Goal: Task Accomplishment & Management: Complete application form

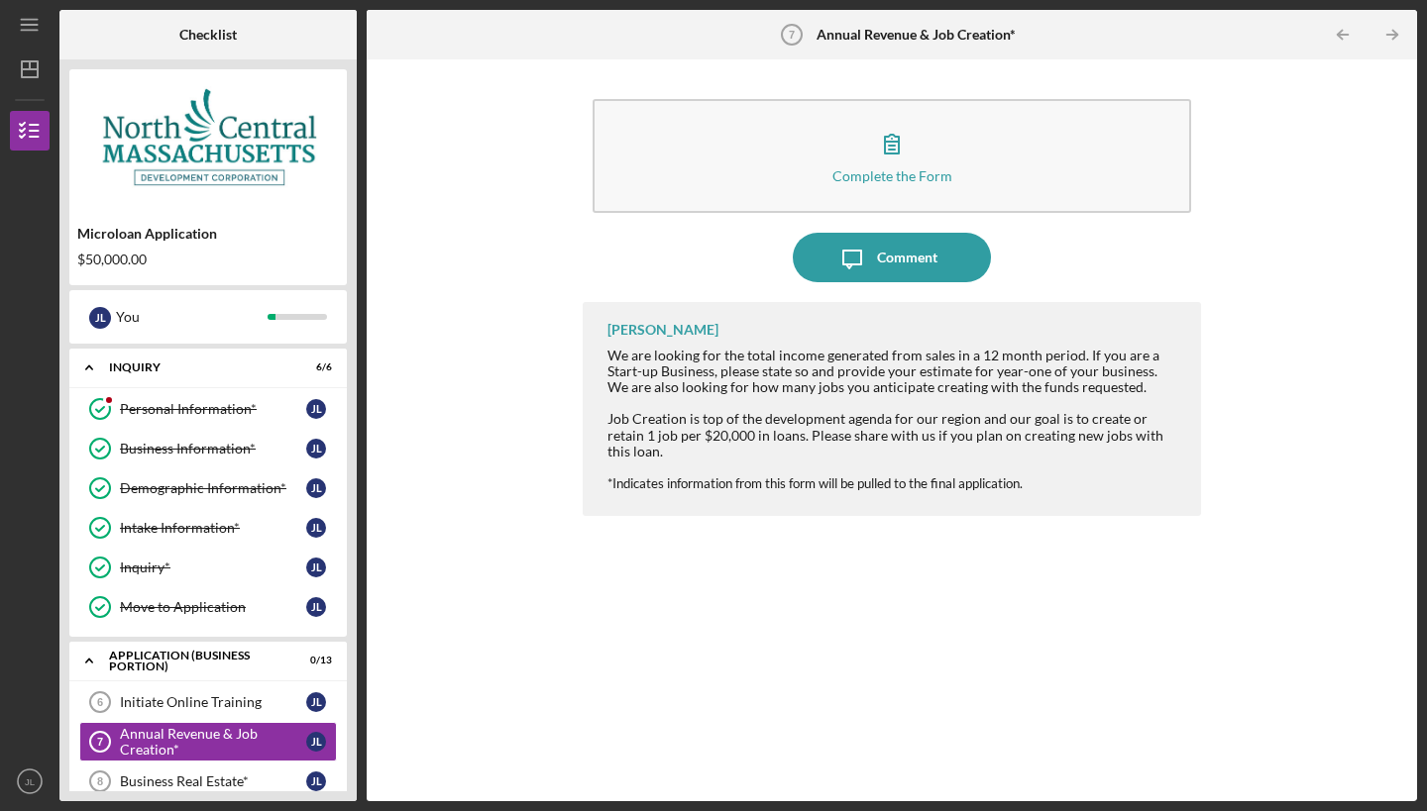
scroll to position [410, 0]
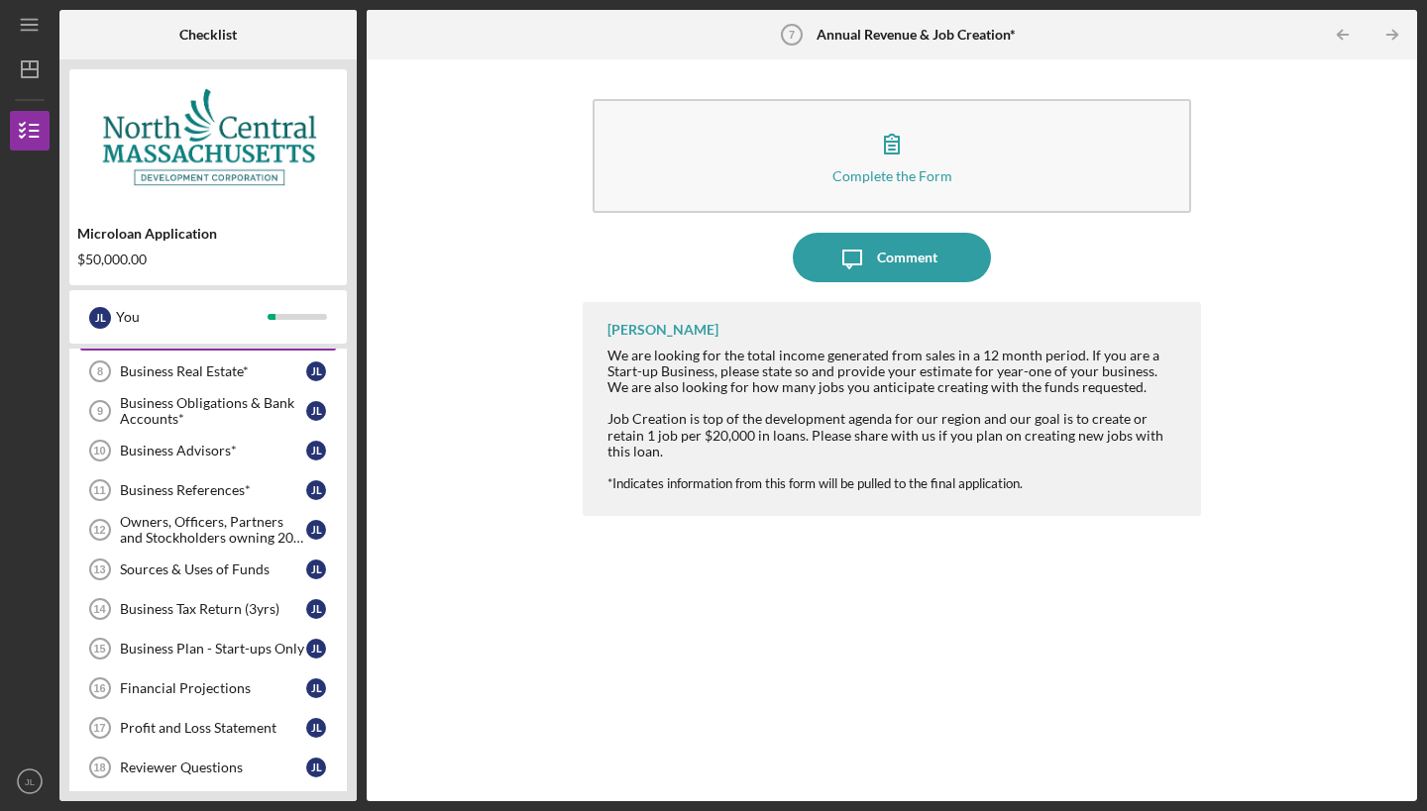
drag, startPoint x: 1037, startPoint y: 468, endPoint x: 572, endPoint y: 340, distance: 482.8
click at [570, 340] on div "Complete the Form Form Icon/Message Comment [PERSON_NAME] We are looking for th…" at bounding box center [891, 430] width 1030 height 722
copy div "We are looking for the total income generated from sales in a 12 month period. …"
click at [485, 572] on div "Complete the Form Form Icon/Message Comment [PERSON_NAME] We are looking for th…" at bounding box center [891, 430] width 1030 height 722
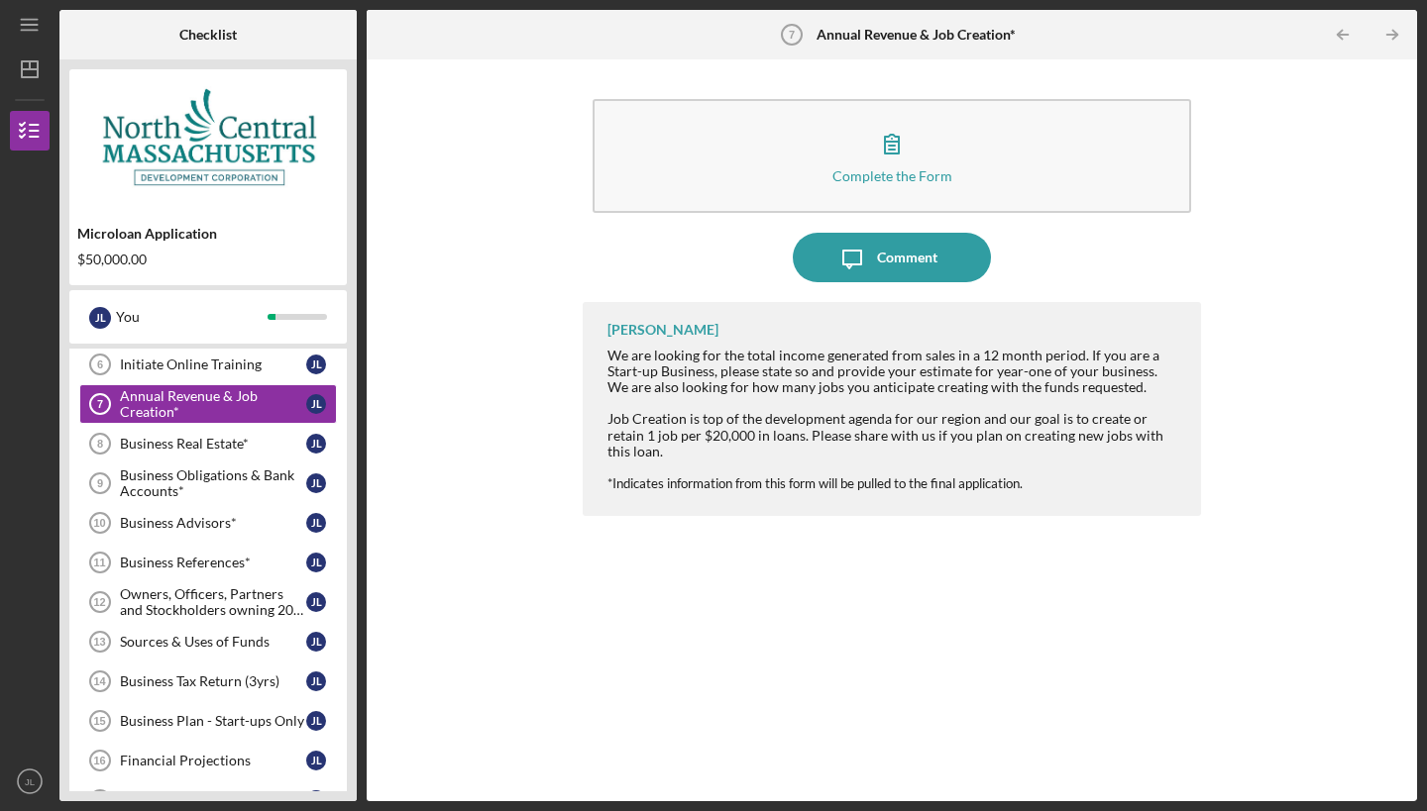
scroll to position [344, 0]
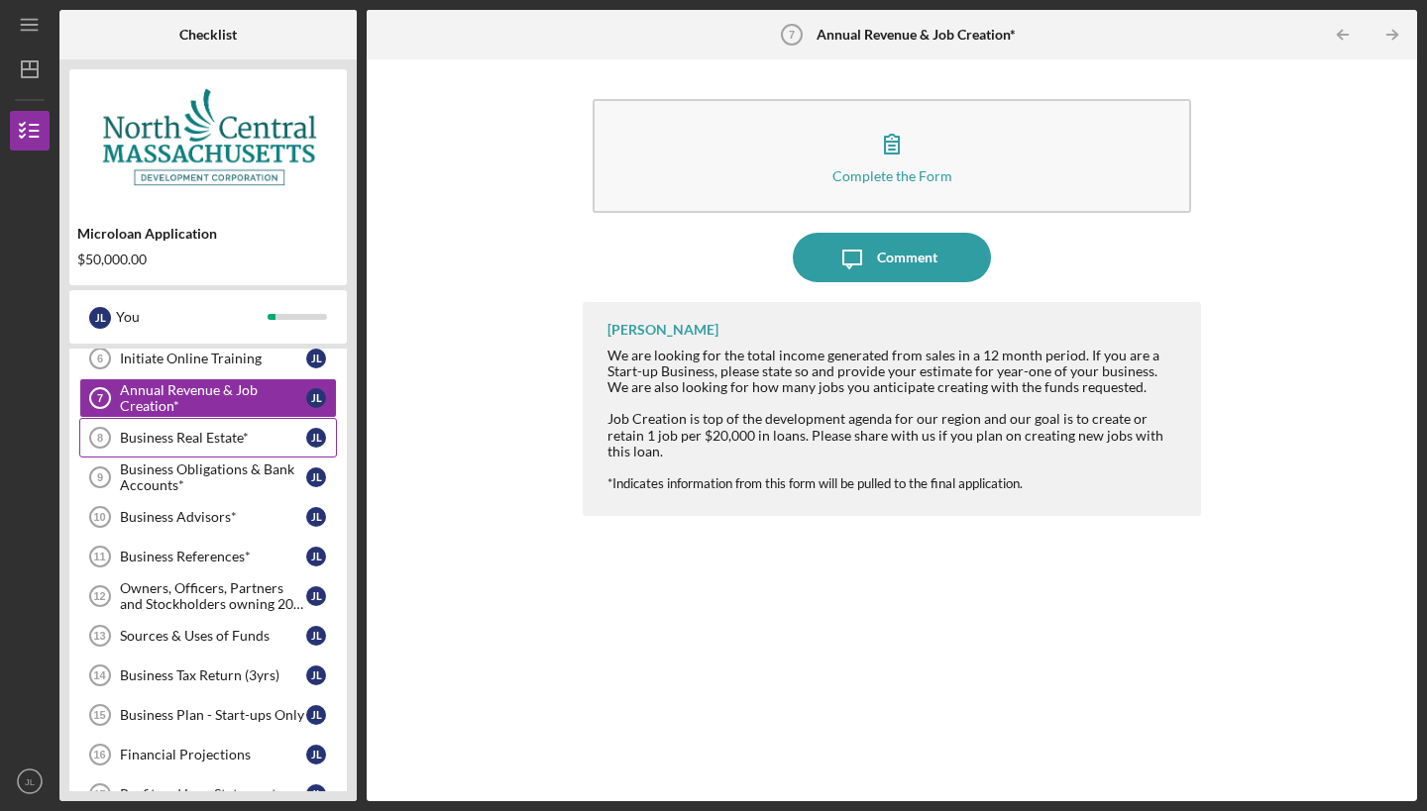
click at [216, 436] on div "Business Real Estate*" at bounding box center [213, 438] width 186 height 16
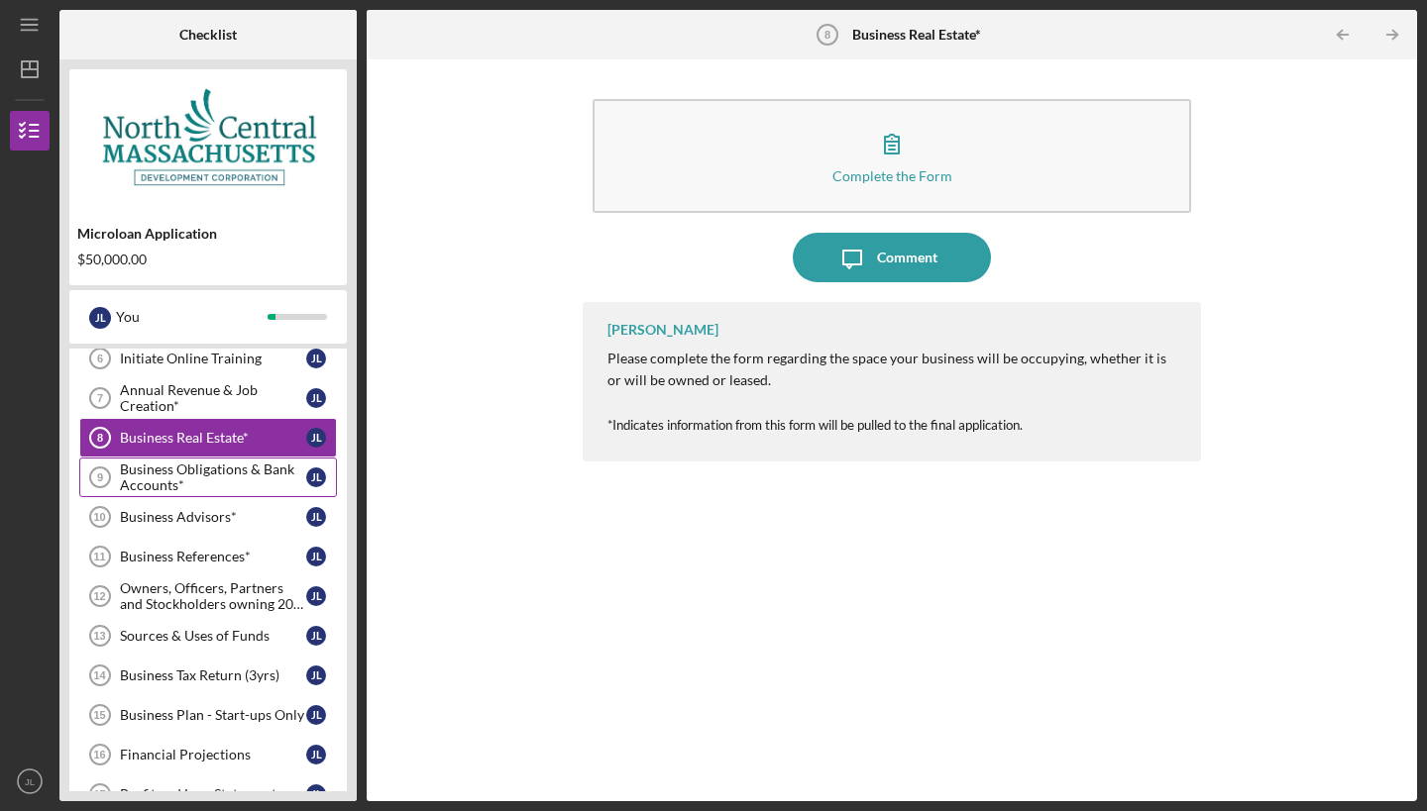
click at [177, 476] on div "Business Obligations & Bank Accounts*" at bounding box center [213, 478] width 186 height 32
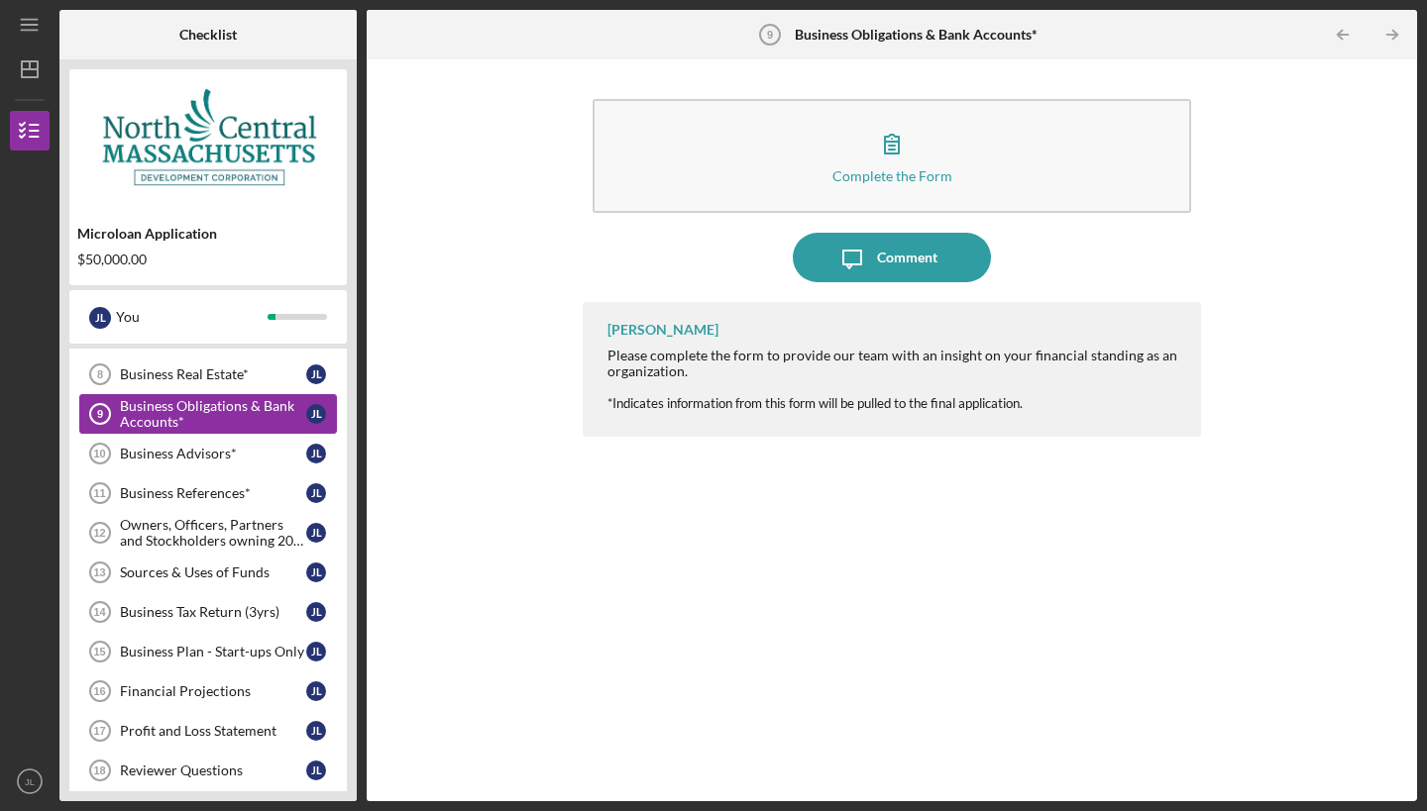
scroll to position [419, 0]
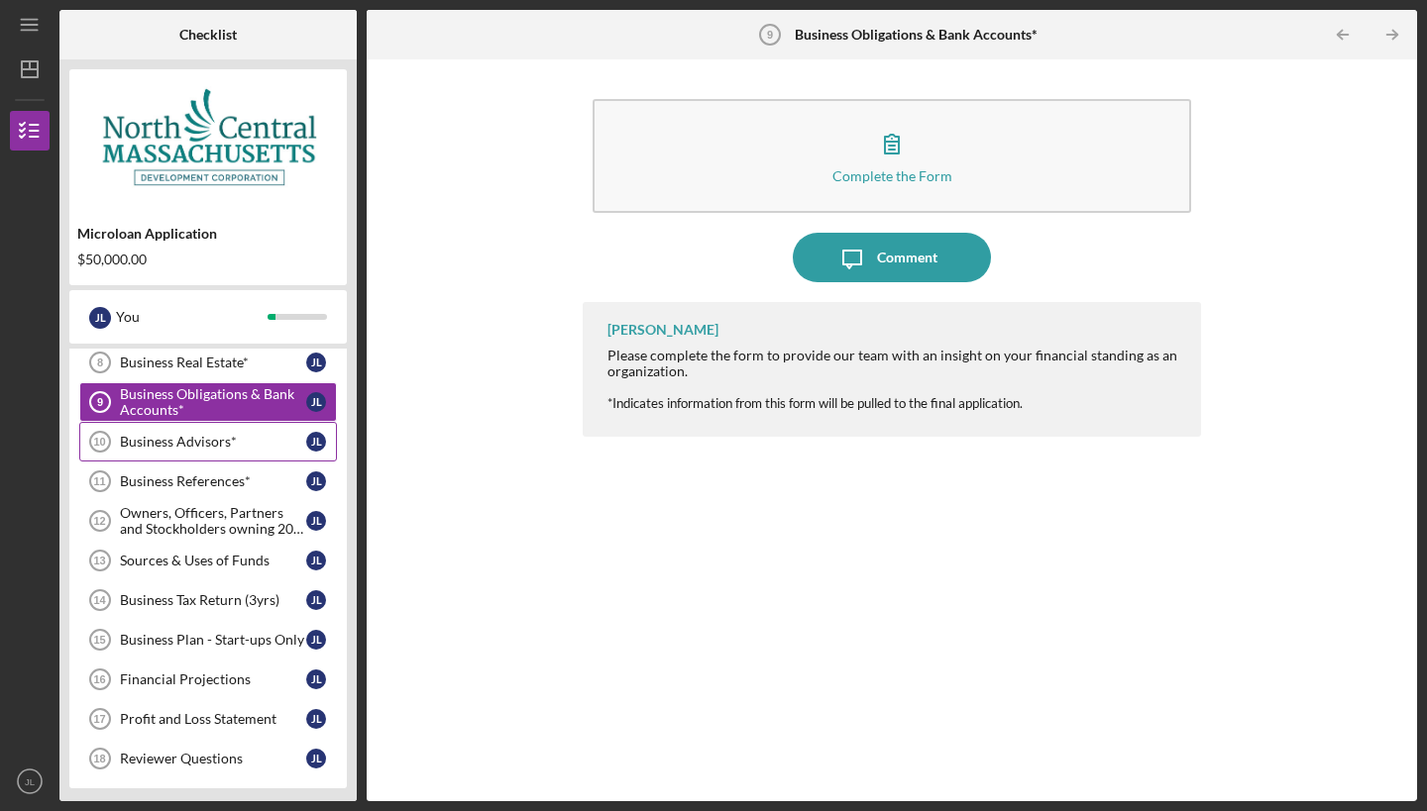
click at [178, 440] on div "Business Advisors*" at bounding box center [213, 442] width 186 height 16
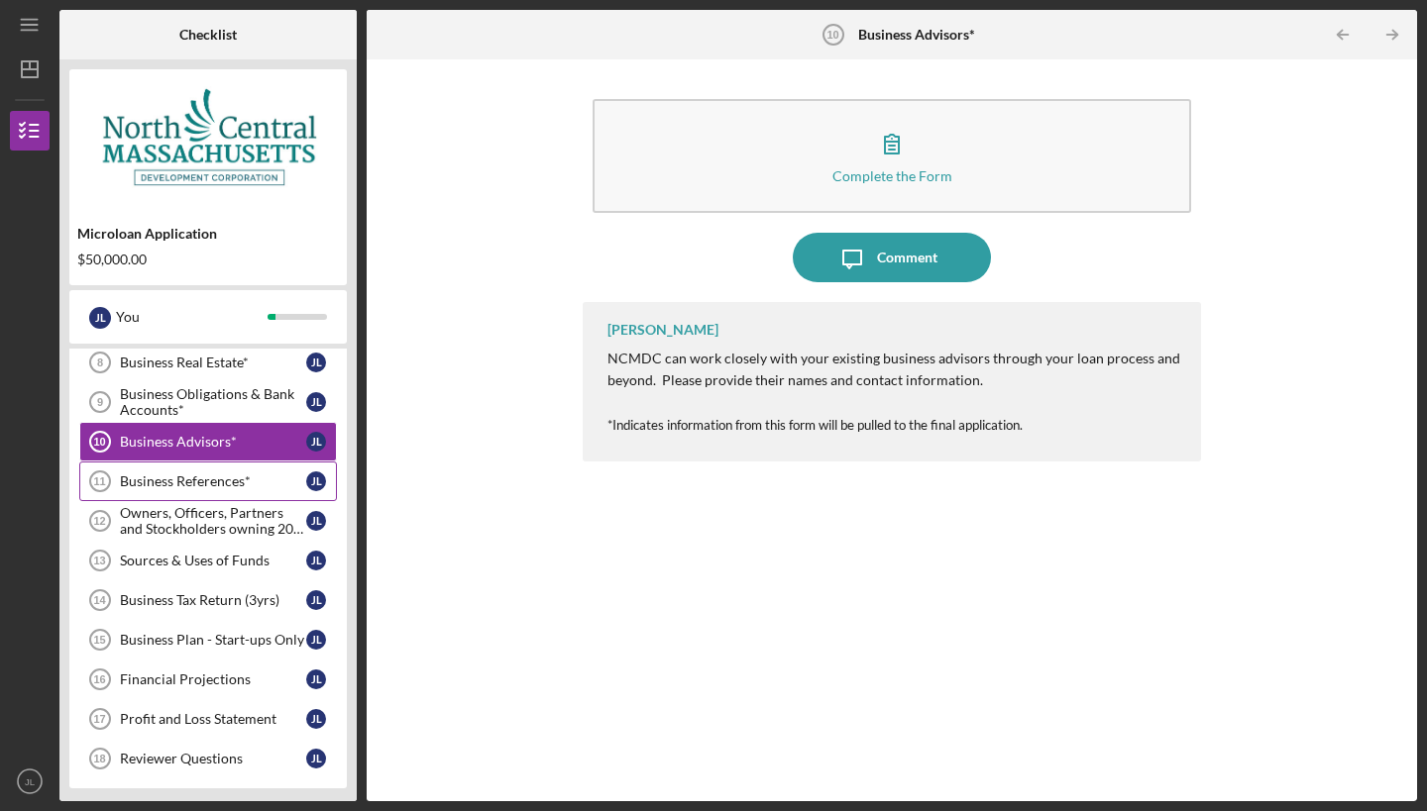
click at [173, 488] on div "Business References*" at bounding box center [213, 482] width 186 height 16
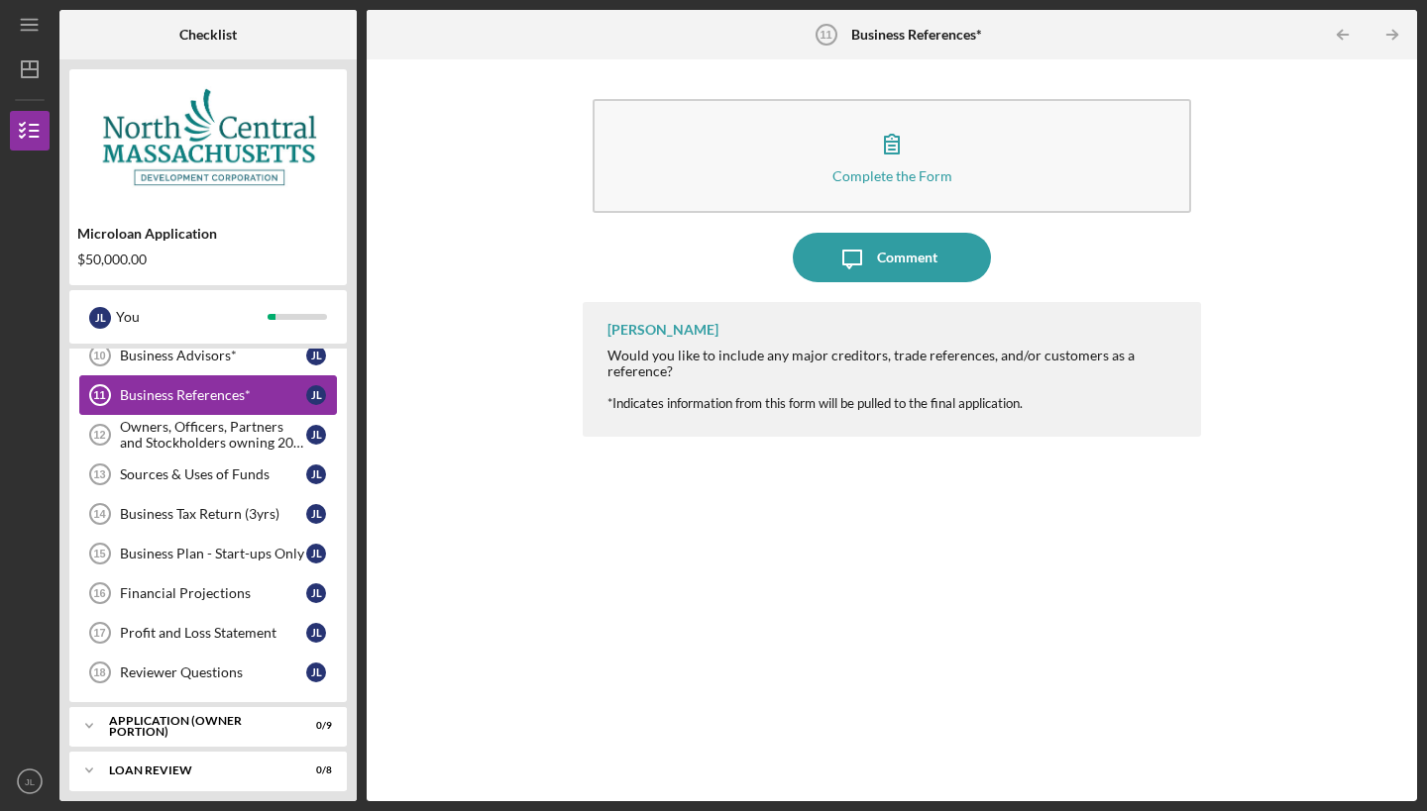
scroll to position [543, 0]
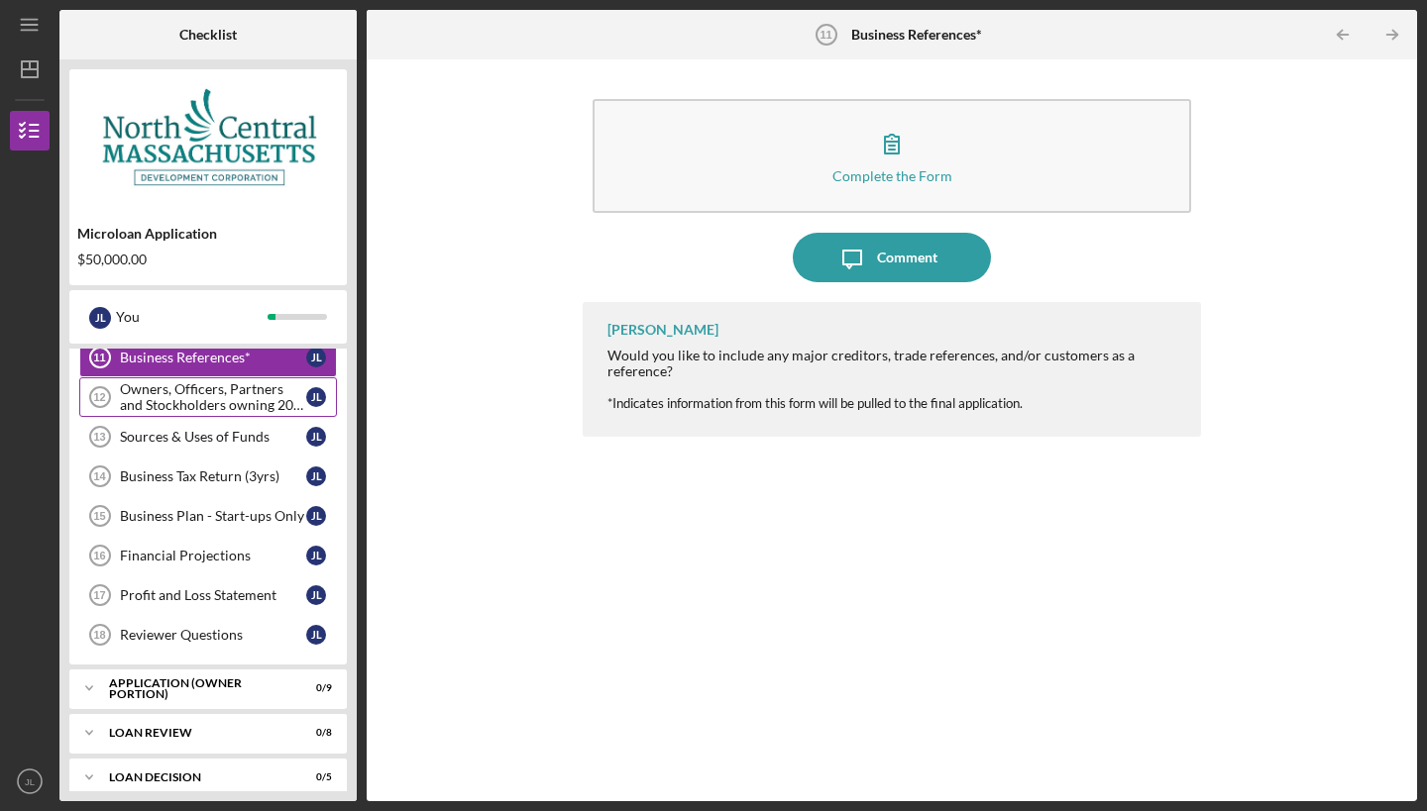
click at [187, 394] on div "Owners, Officers, Partners and Stockholders owning 20% or more*" at bounding box center [213, 397] width 186 height 32
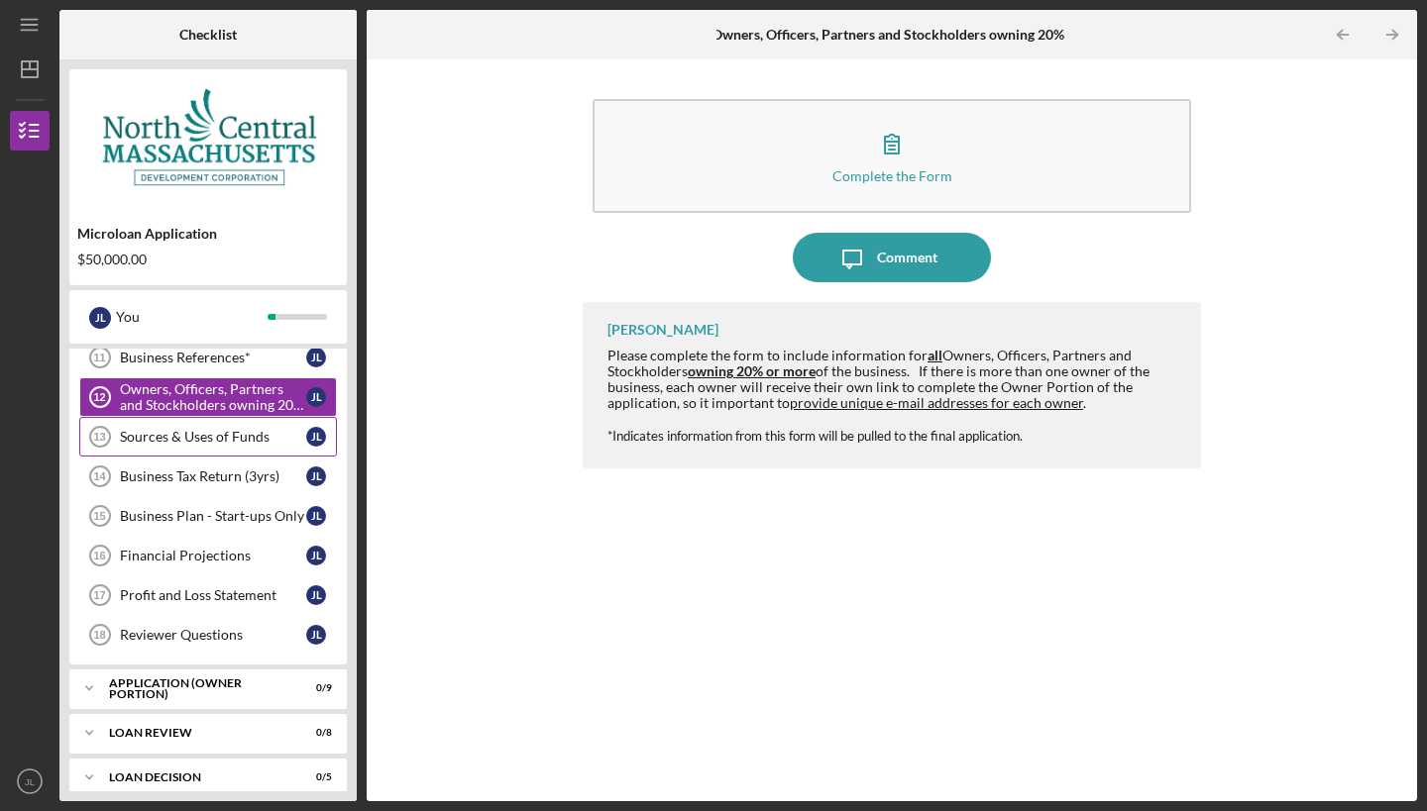
click at [186, 438] on div "Sources & Uses of Funds" at bounding box center [213, 437] width 186 height 16
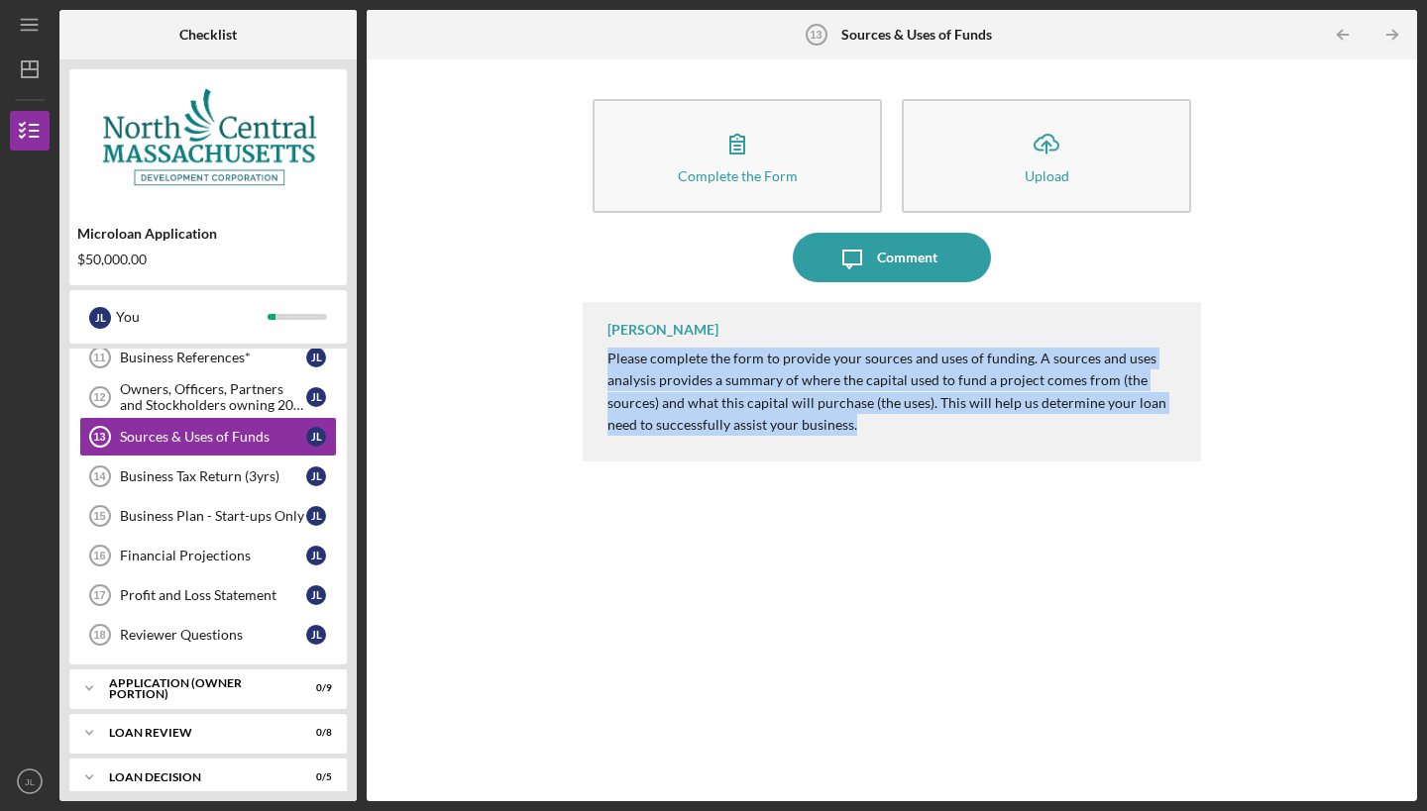
drag, startPoint x: 873, startPoint y: 428, endPoint x: 576, endPoint y: 346, distance: 308.4
click at [575, 347] on div "Complete the Form Form Icon/Upload Upload Icon/Message Comment [PERSON_NAME] Pl…" at bounding box center [891, 430] width 1030 height 722
copy p "Please complete the form to provide your sources and uses of funding. A sources…"
click at [226, 475] on div "Business Tax Return (3yrs)" at bounding box center [213, 477] width 186 height 16
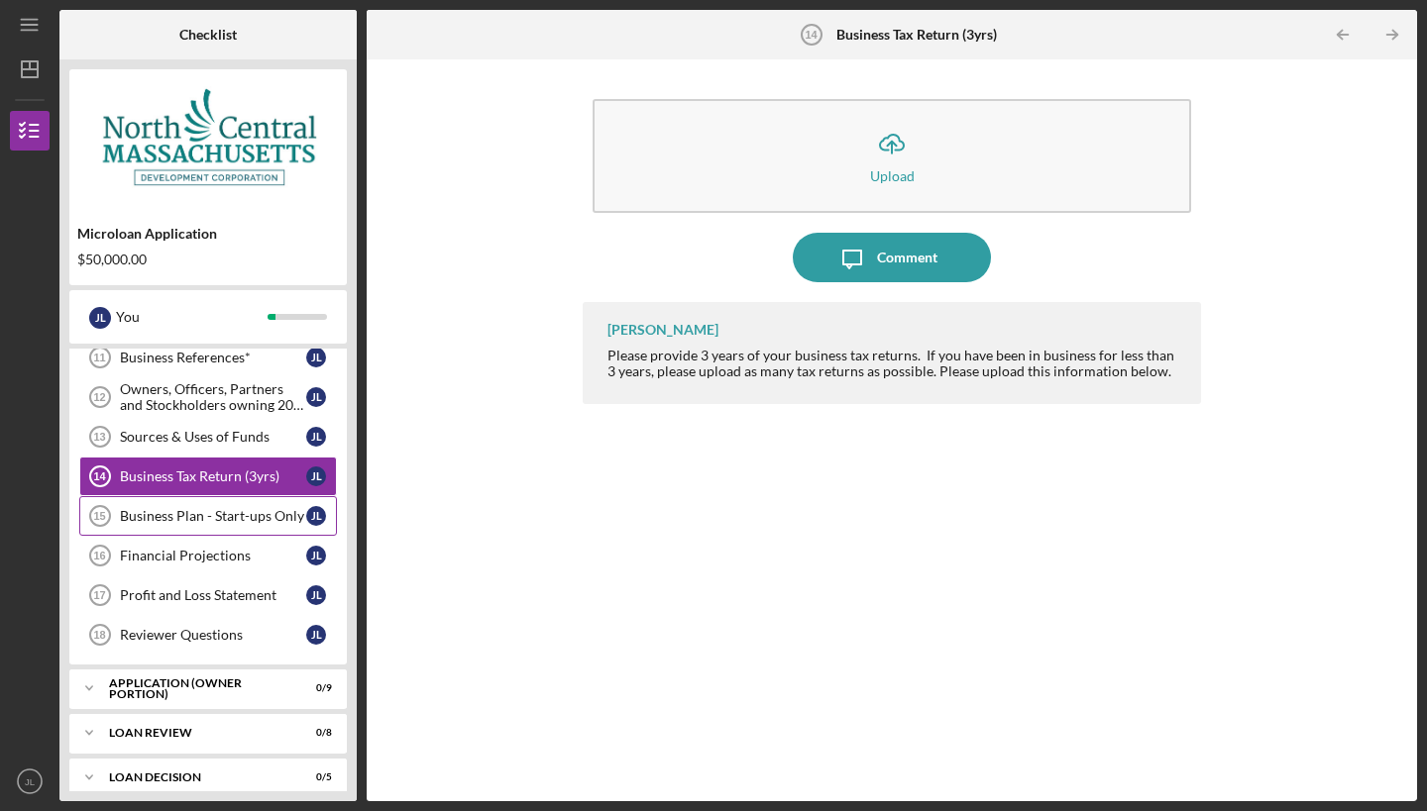
click at [160, 523] on div "Business Plan - Start-ups Only" at bounding box center [213, 516] width 186 height 16
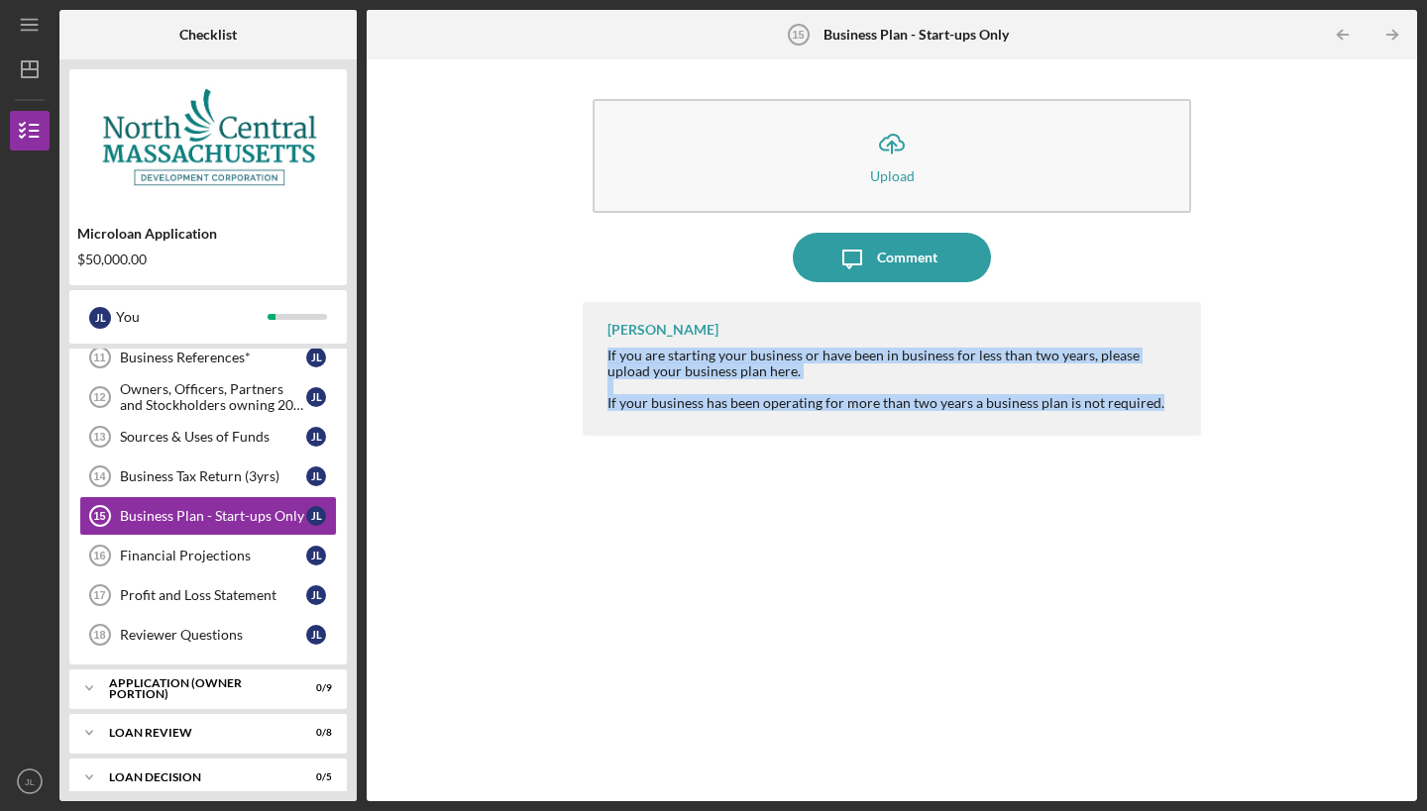
drag, startPoint x: 1153, startPoint y: 400, endPoint x: 582, endPoint y: 356, distance: 573.4
click at [582, 357] on div "Icon/Upload Upload Icon/Message Comment [PERSON_NAME] If you are starting your …" at bounding box center [891, 430] width 1030 height 722
copy div "If you are starting your business or have been in business for less than two ye…"
click at [217, 544] on link "Financial Projections 16 Financial Projections [PERSON_NAME]" at bounding box center [208, 556] width 258 height 40
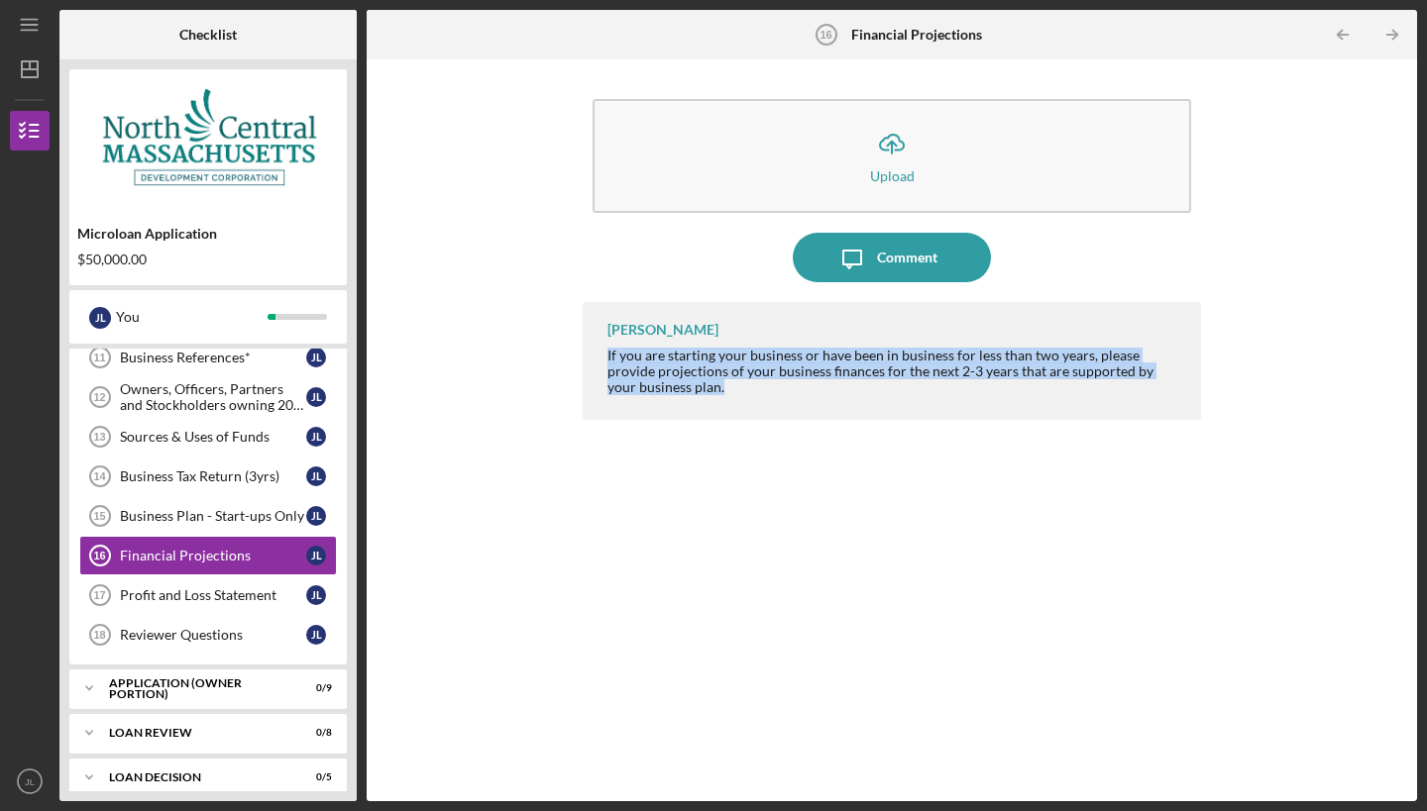
drag, startPoint x: 682, startPoint y: 394, endPoint x: 599, endPoint y: 356, distance: 90.9
click at [599, 356] on div "[PERSON_NAME] If you are starting your business or have been in business for le…" at bounding box center [892, 361] width 618 height 118
copy div "If you are starting your business or have been in business for less than two ye…"
click at [242, 593] on div "Profit and Loss Statement" at bounding box center [213, 595] width 186 height 16
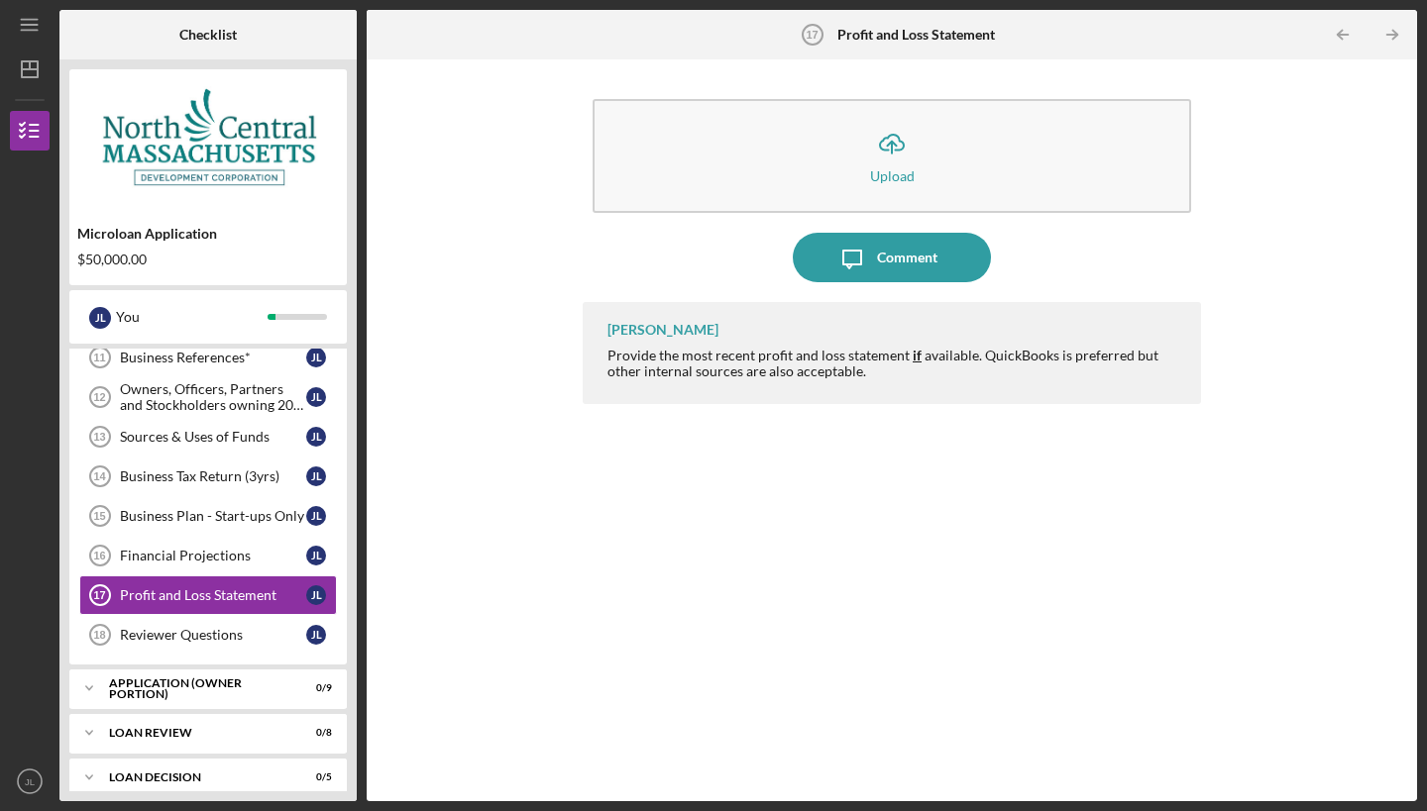
click at [744, 527] on div "[PERSON_NAME] Provide the most recent profit and loss statement if available. Q…" at bounding box center [892, 537] width 618 height 470
click at [185, 628] on div "Reviewer Questions" at bounding box center [213, 635] width 186 height 16
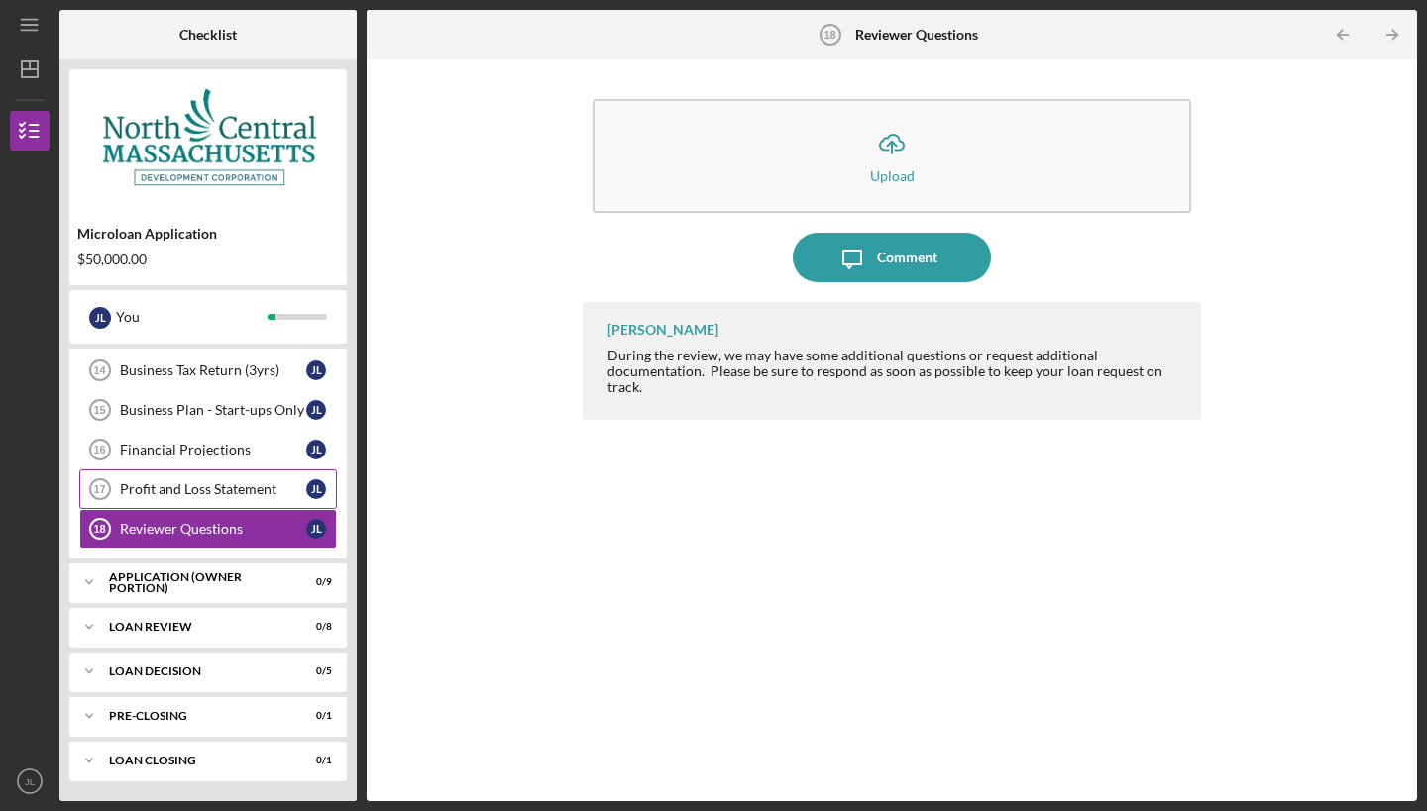
scroll to position [649, 0]
click at [136, 586] on div "APPLICATION (OWNER PORTION)" at bounding box center [215, 583] width 213 height 12
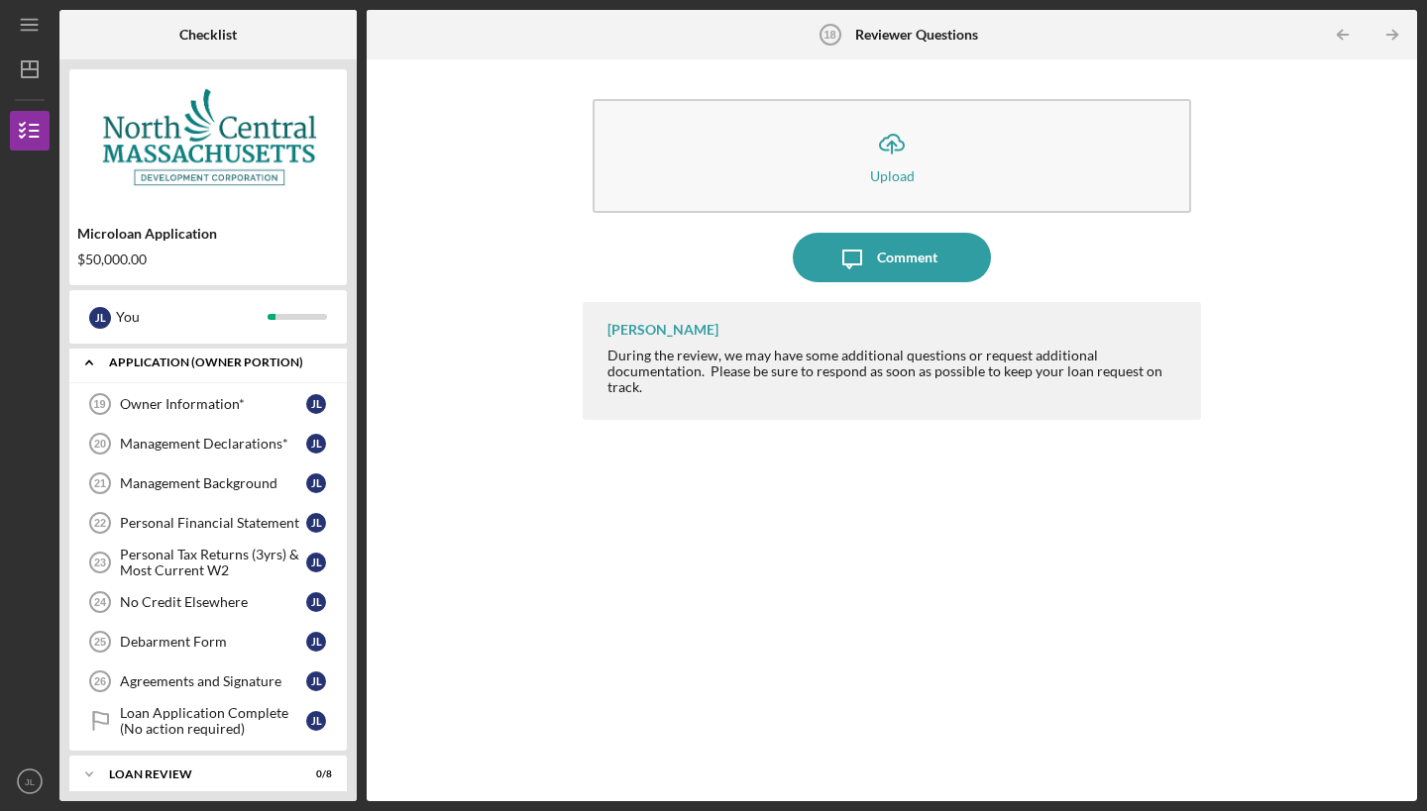
scroll to position [895, 0]
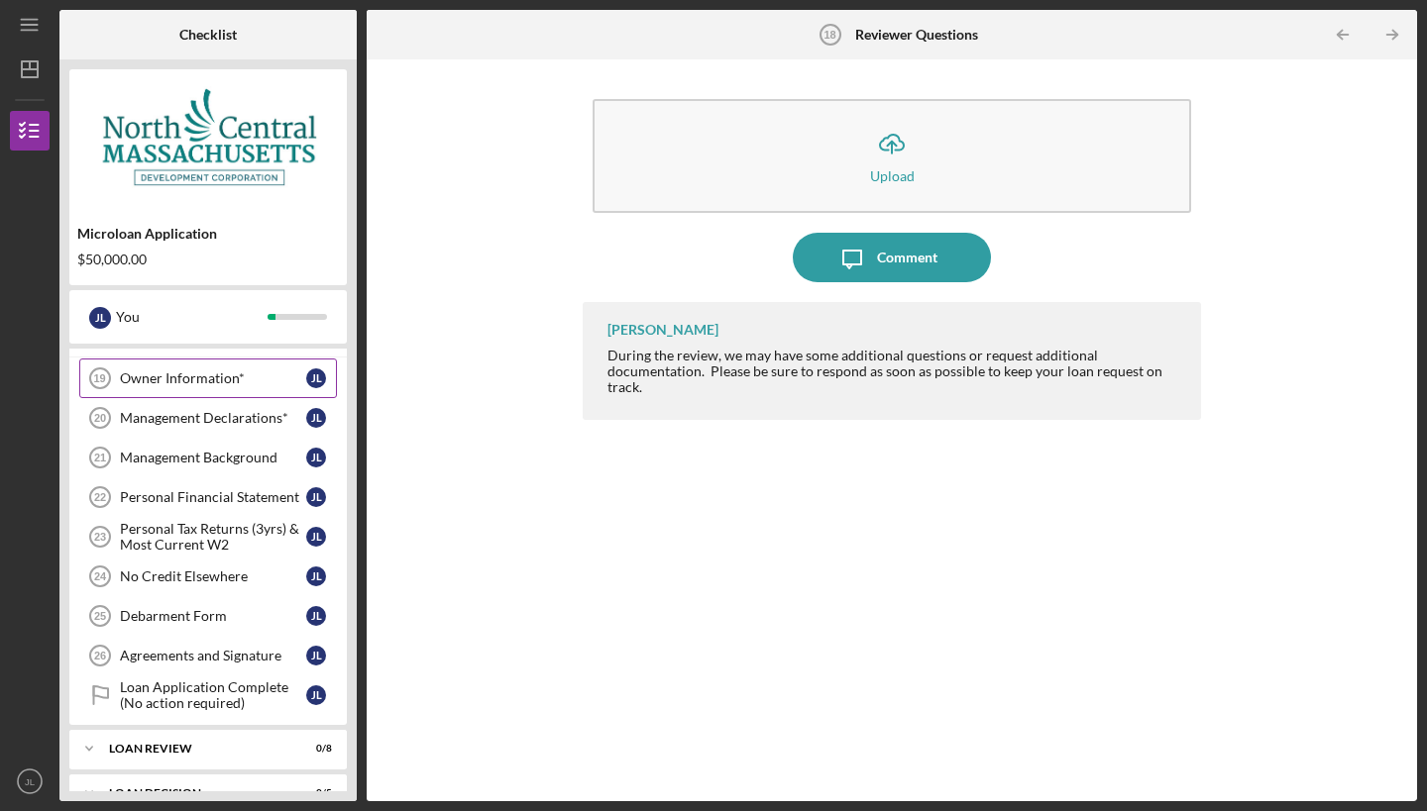
click at [140, 381] on div "Owner Information*" at bounding box center [213, 379] width 186 height 16
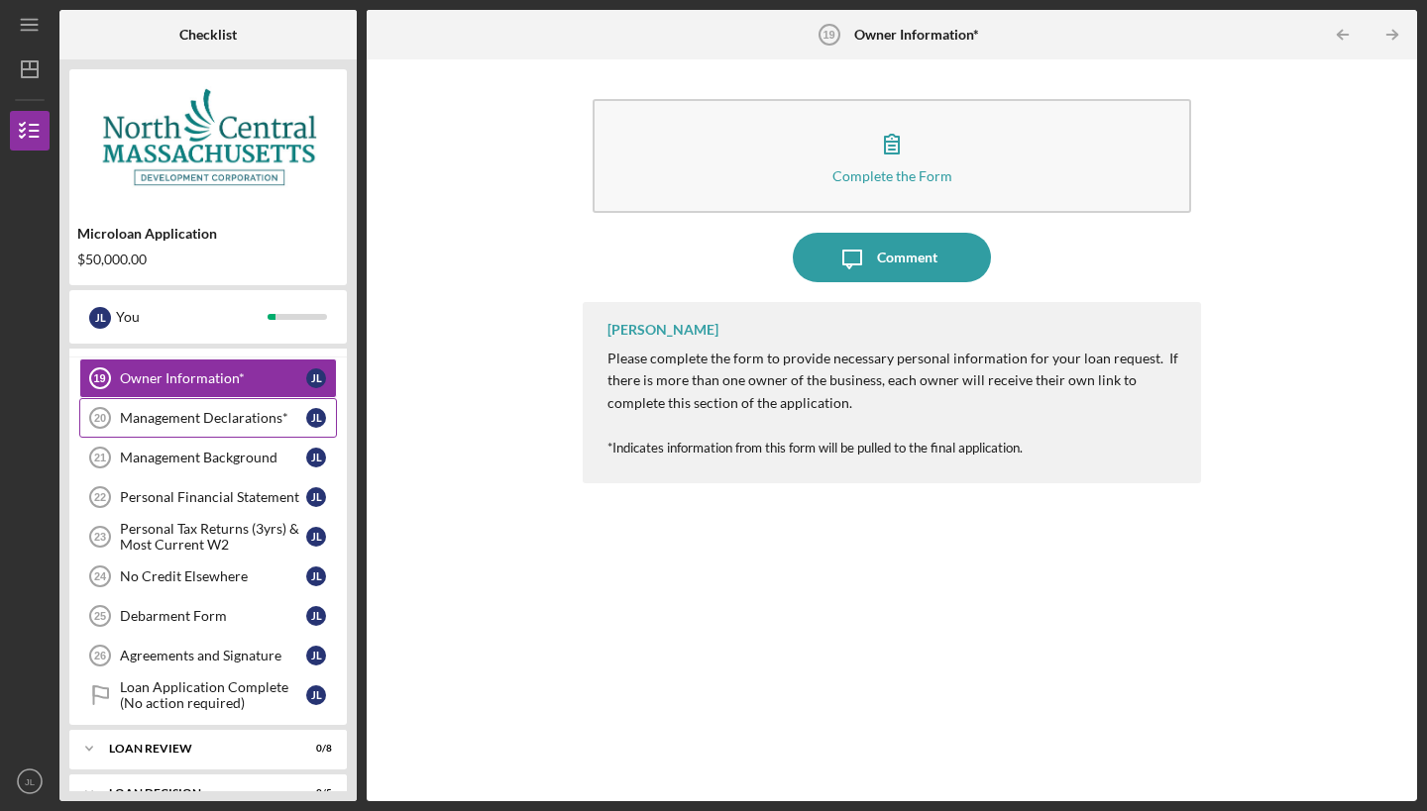
click at [146, 408] on link "Management Declarations* 20 Management Declarations* [PERSON_NAME]" at bounding box center [208, 418] width 258 height 40
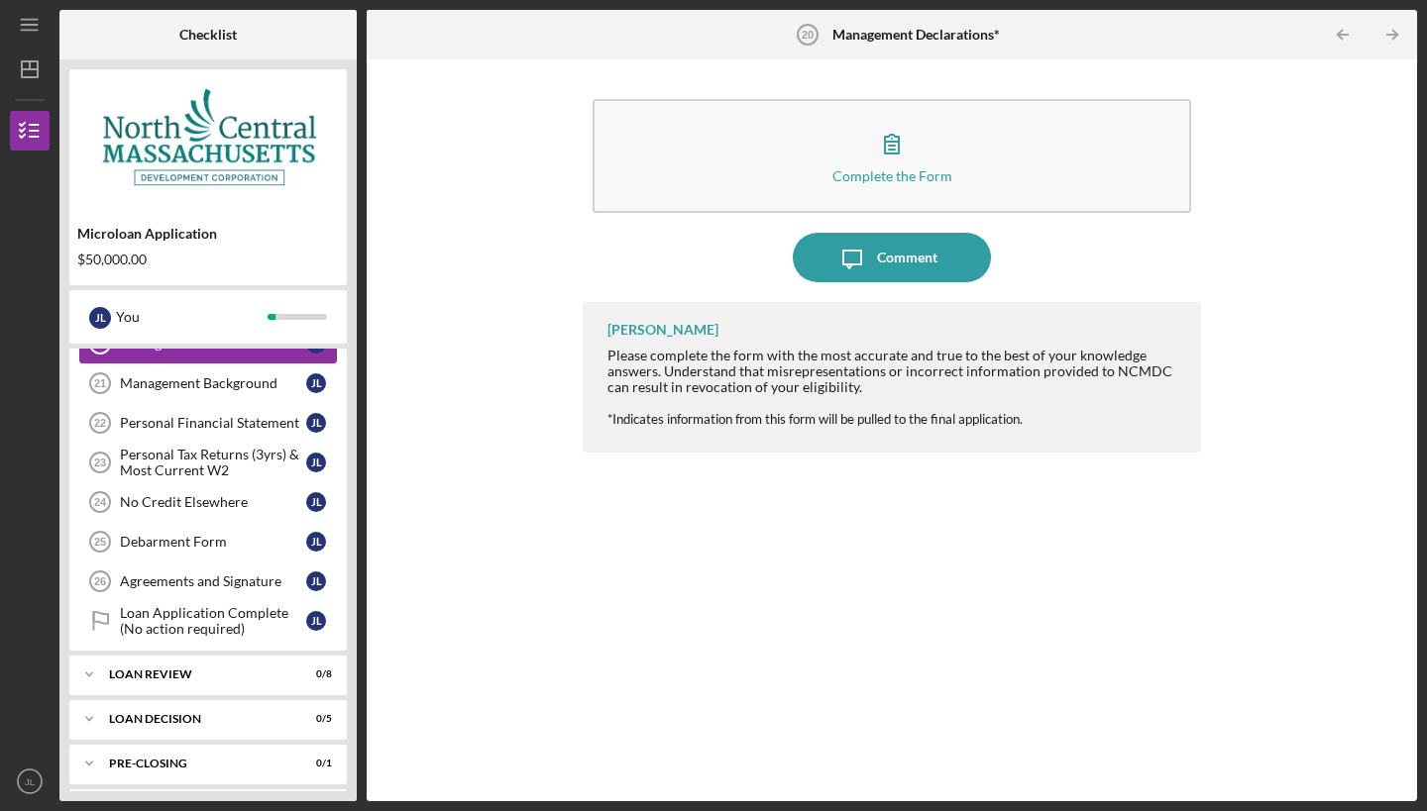
scroll to position [971, 0]
click at [146, 433] on link "Personal Financial Statement 22 Personal Financial Statement [PERSON_NAME]" at bounding box center [208, 421] width 258 height 40
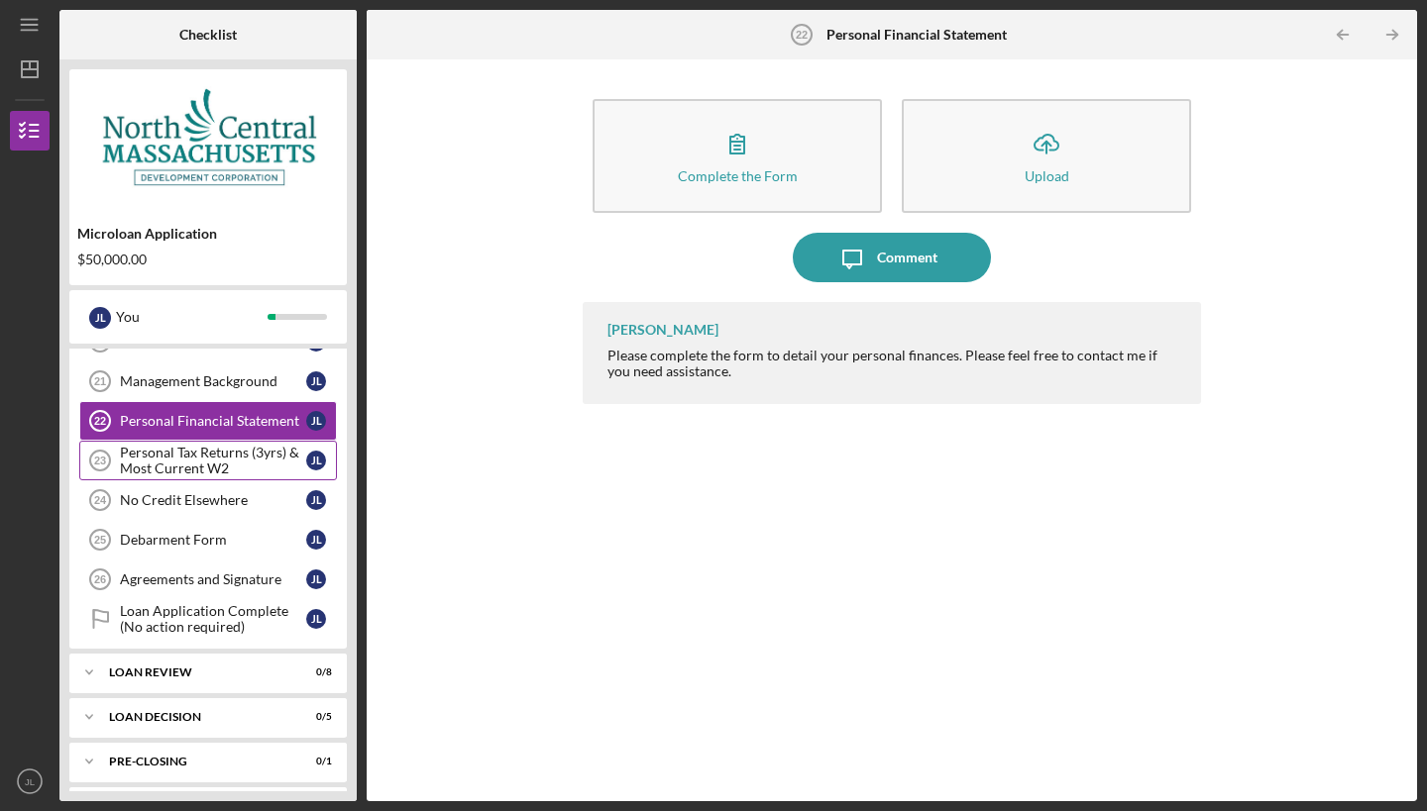
click at [149, 459] on div "Personal Tax Returns (3yrs) & Most Current W2" at bounding box center [213, 461] width 186 height 32
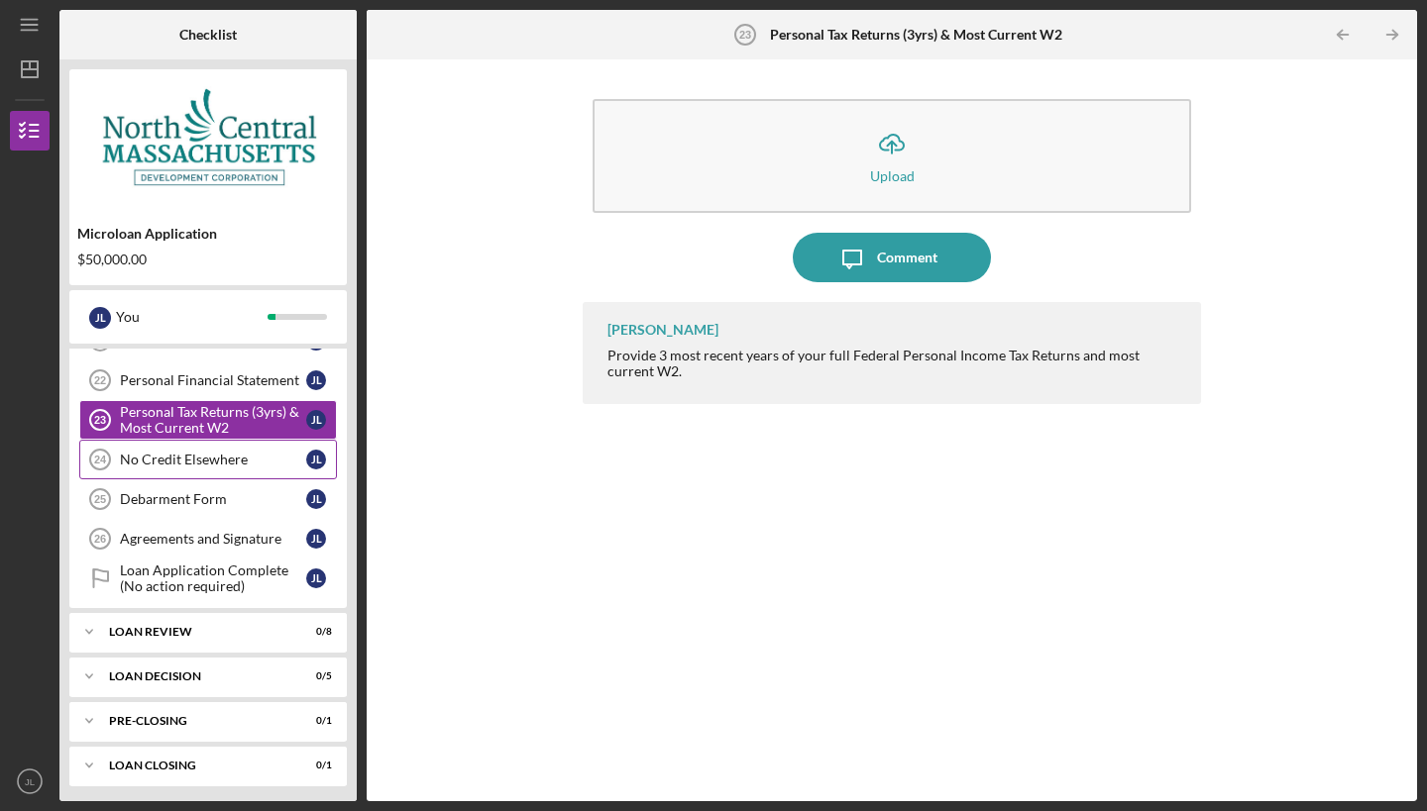
scroll to position [1016, 0]
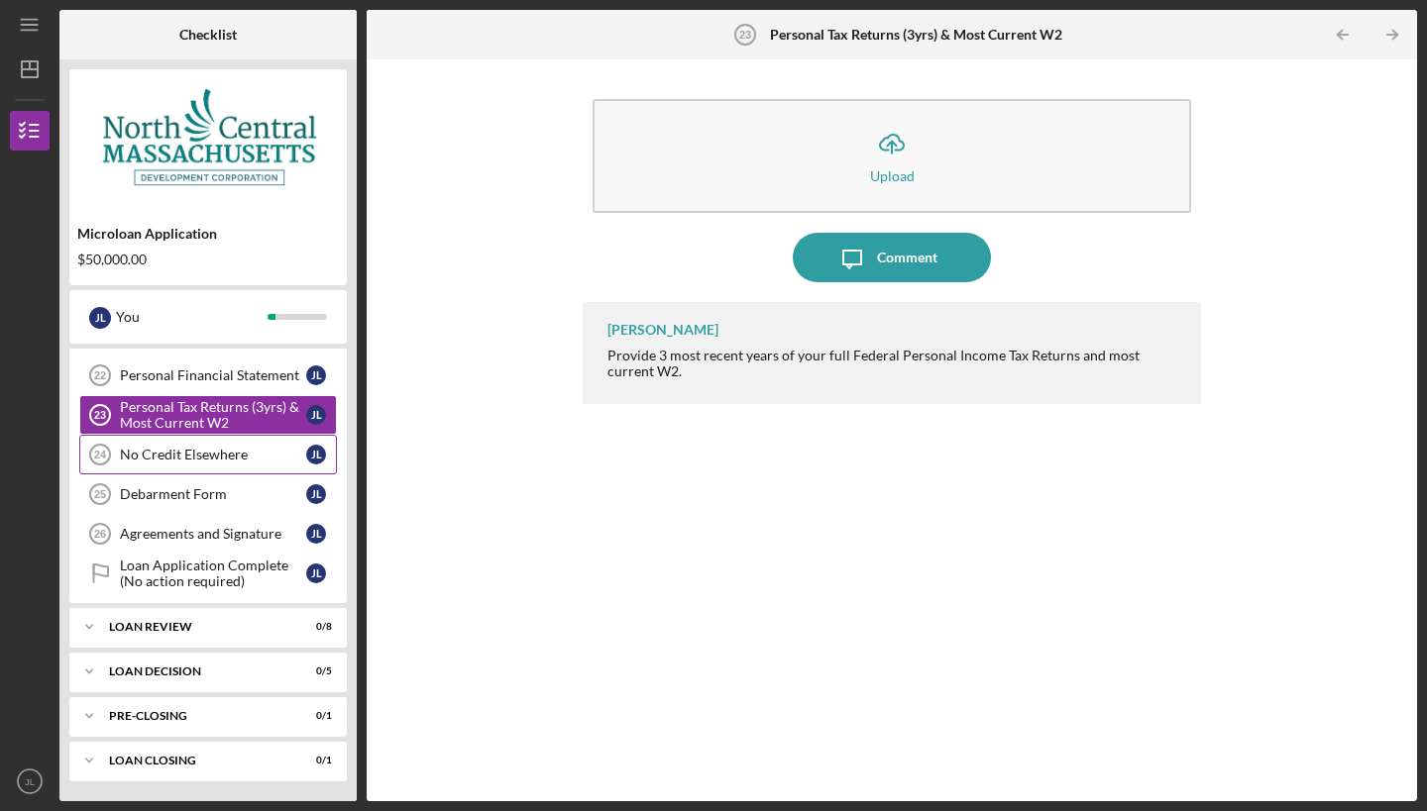
click at [149, 458] on div "No Credit Elsewhere" at bounding box center [213, 455] width 186 height 16
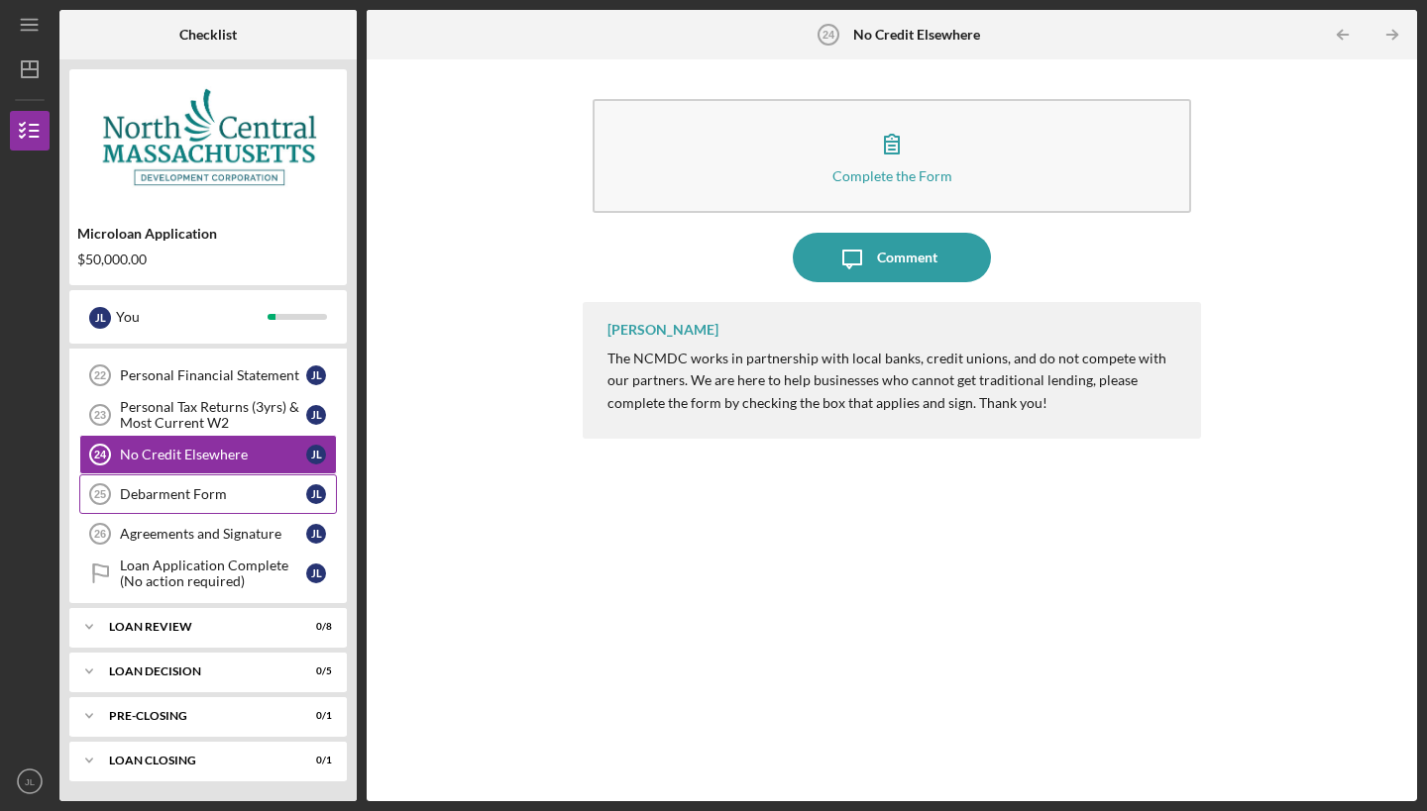
click at [202, 489] on div "Debarment Form" at bounding box center [213, 494] width 186 height 16
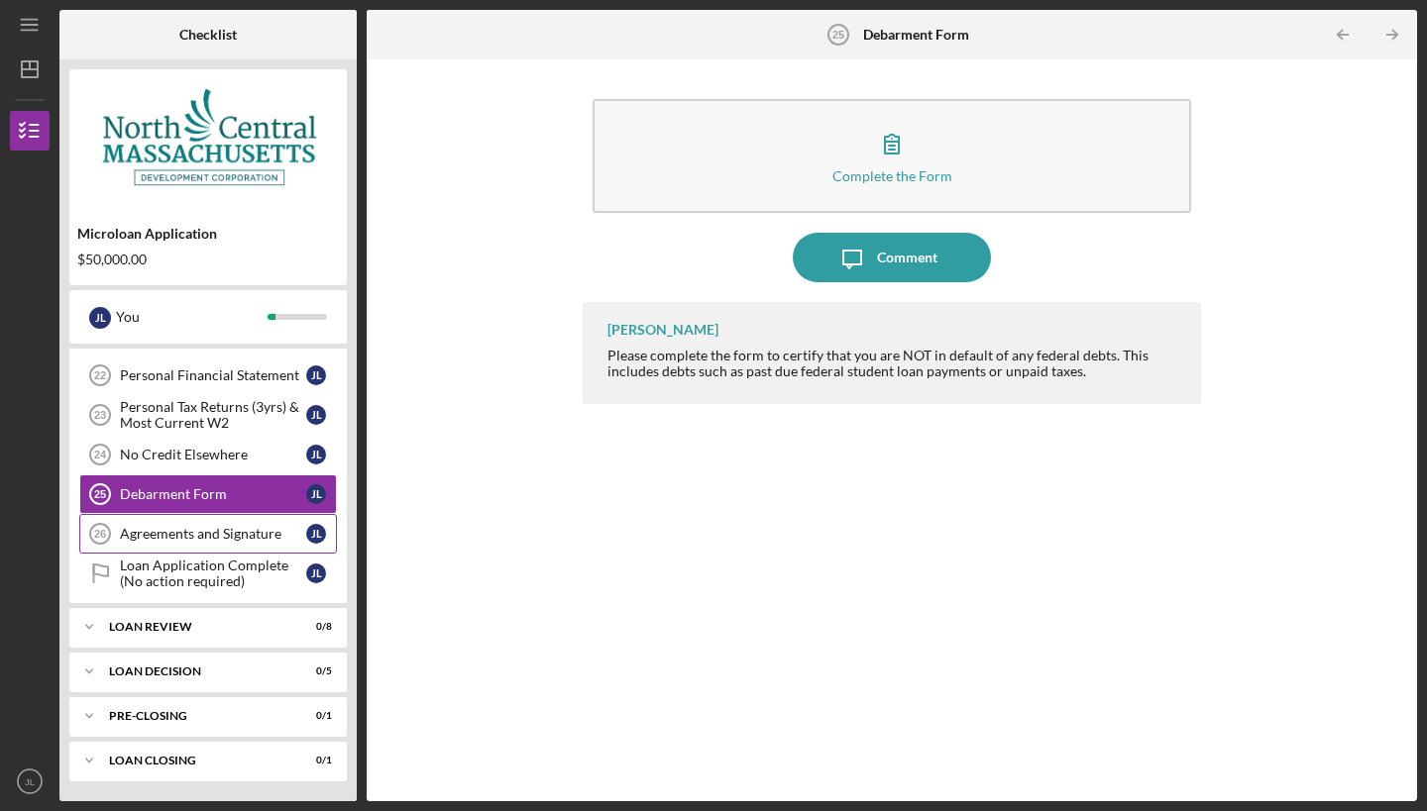
click at [167, 530] on div "Agreements and Signature" at bounding box center [213, 534] width 186 height 16
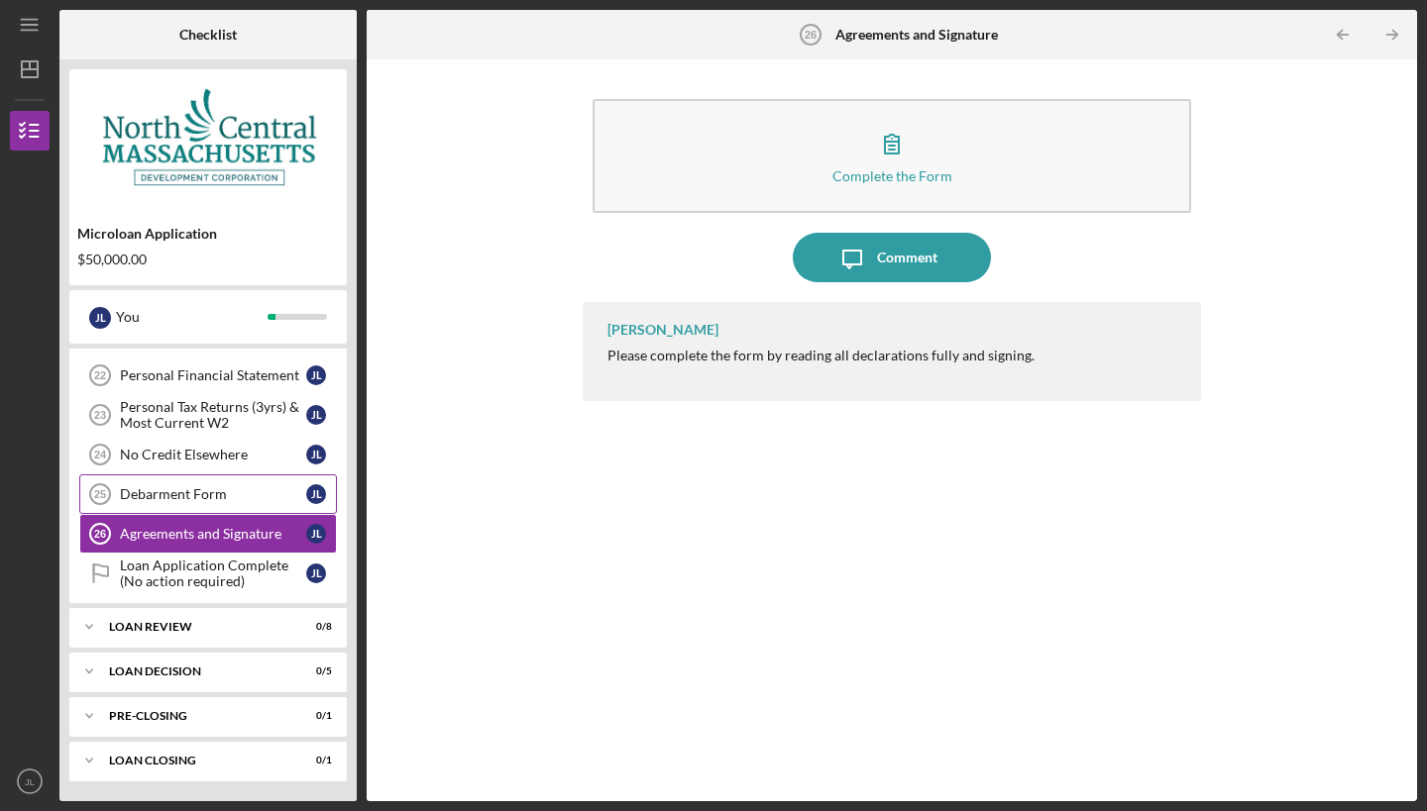
click at [187, 487] on div "Debarment Form" at bounding box center [213, 494] width 186 height 16
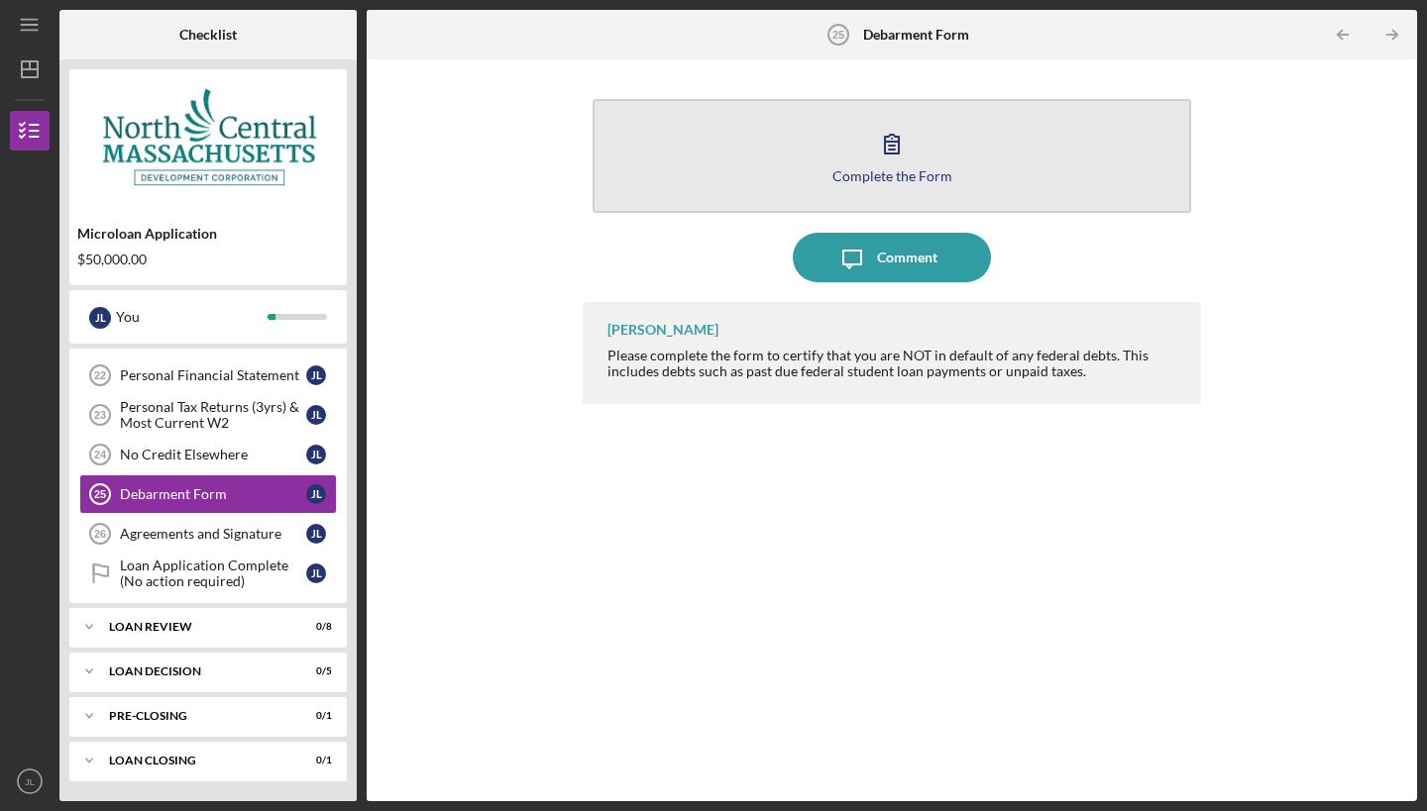
click at [895, 161] on icon "button" at bounding box center [892, 144] width 50 height 50
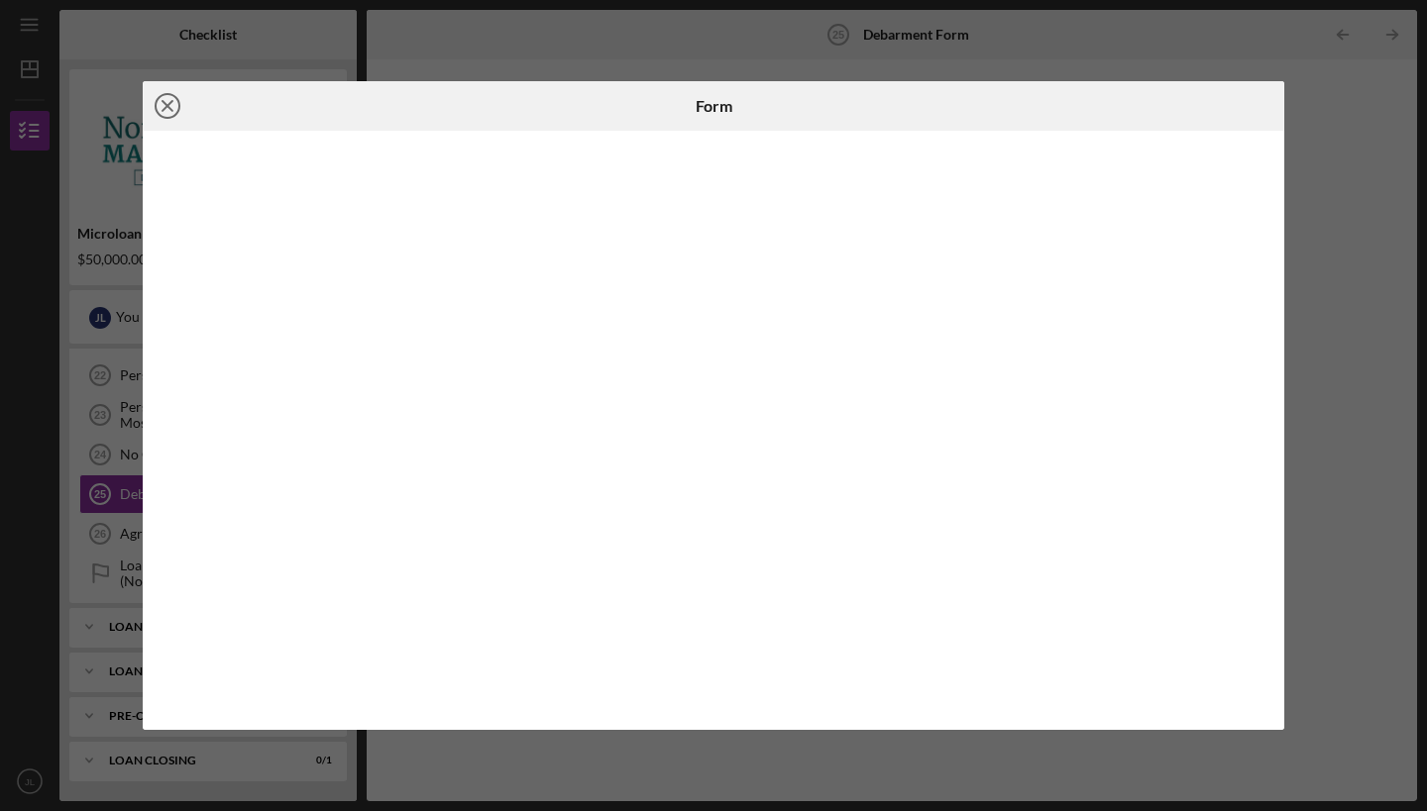
click at [157, 111] on circle at bounding box center [168, 106] width 24 height 24
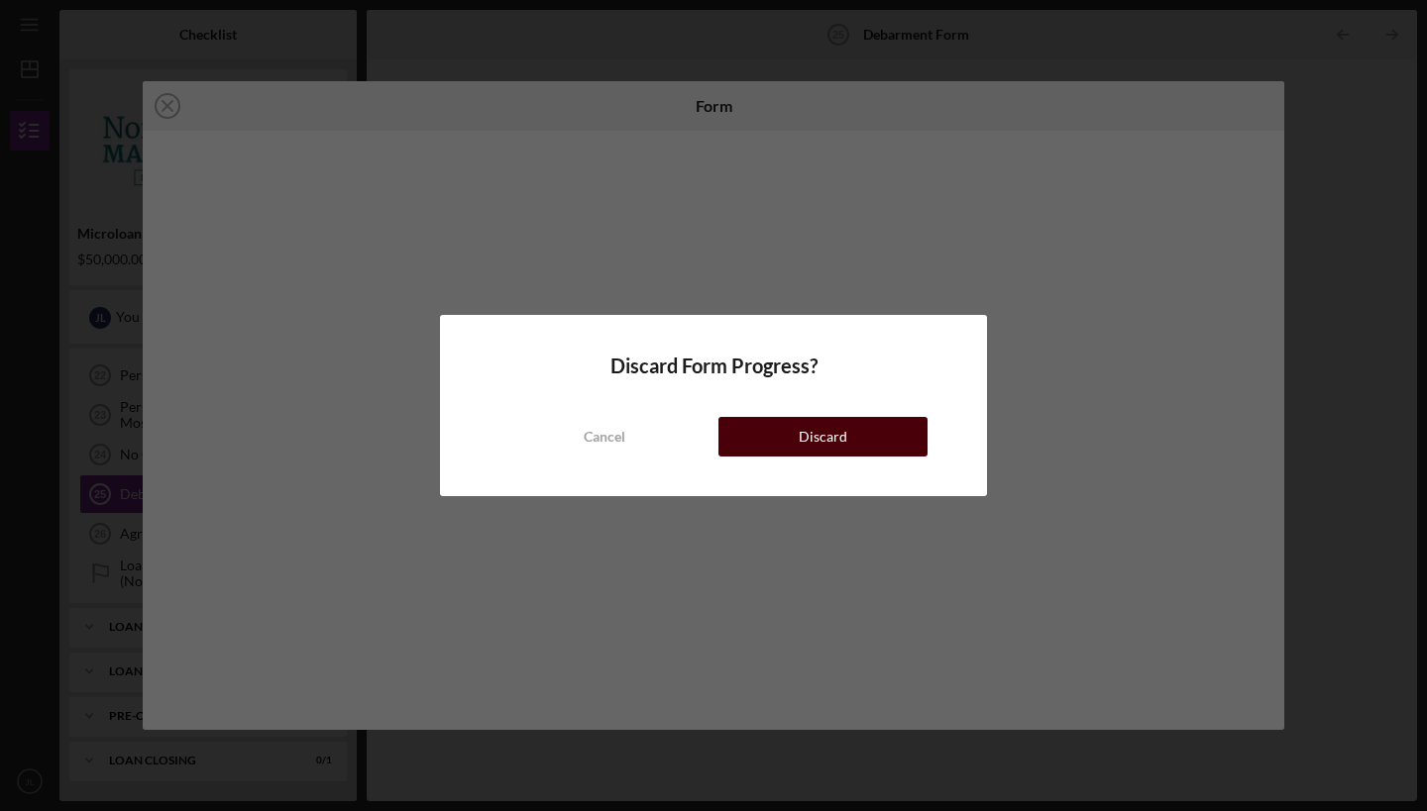
click at [767, 440] on button "Discard" at bounding box center [822, 437] width 209 height 40
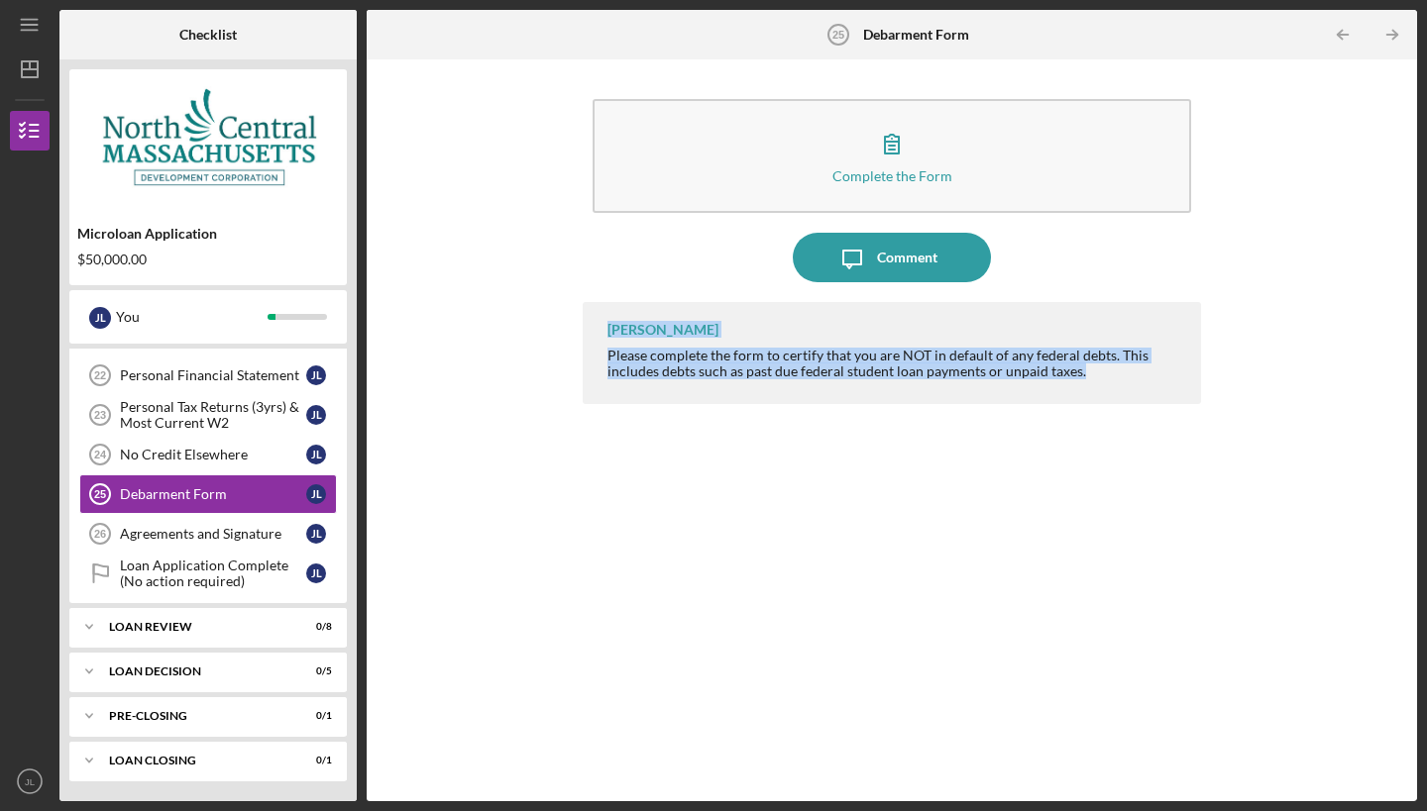
drag, startPoint x: 1084, startPoint y: 385, endPoint x: 457, endPoint y: 321, distance: 630.4
click at [457, 321] on div "Complete the Form Form Icon/Message Comment [PERSON_NAME] Please complete the f…" at bounding box center [891, 430] width 1030 height 722
copy div "[PERSON_NAME] Please complete the form to certify that you are NOT in default o…"
click at [192, 529] on div "Agreements and Signature" at bounding box center [213, 534] width 186 height 16
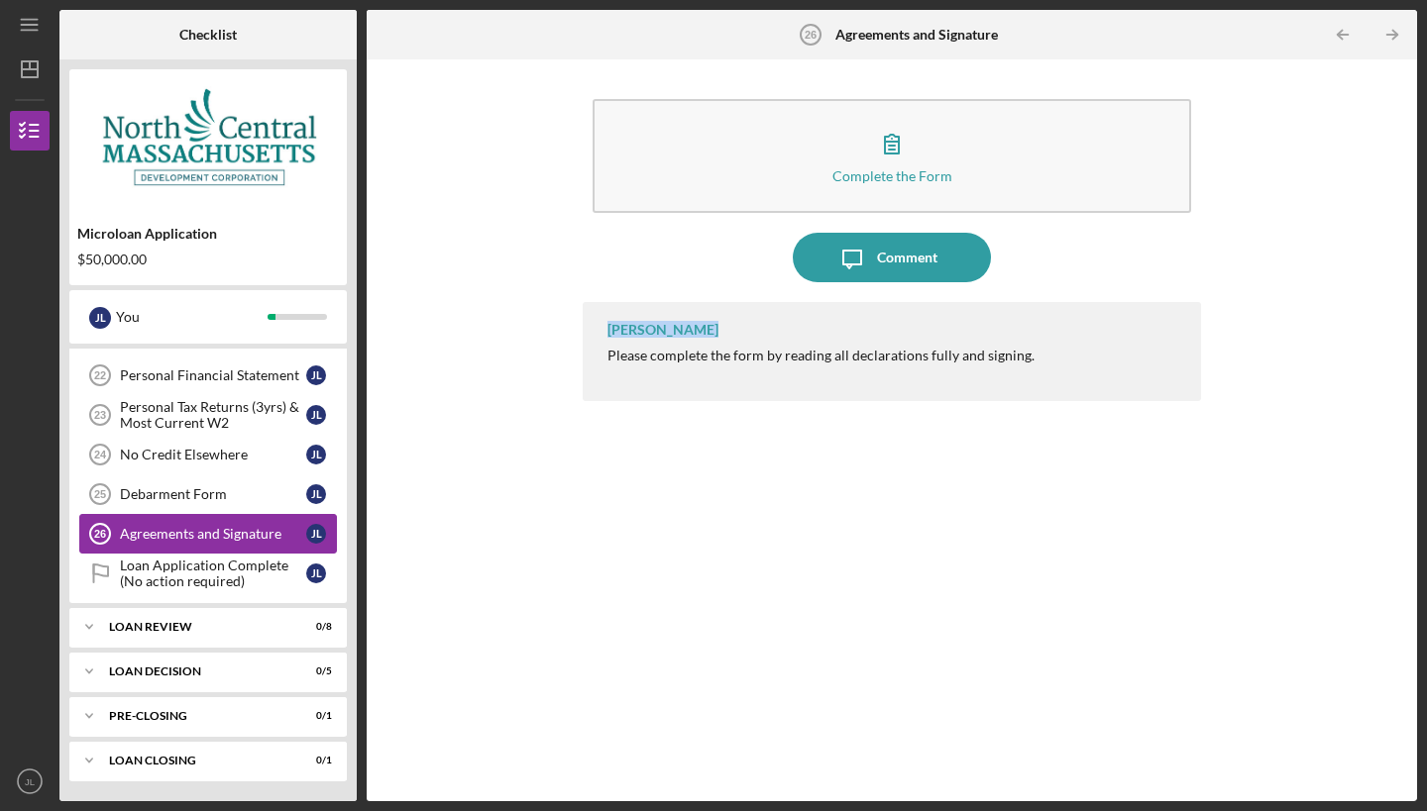
click at [192, 529] on div "Agreements and Signature" at bounding box center [213, 534] width 186 height 16
click at [523, 446] on div "Complete the Form Form Icon/Message Comment [PERSON_NAME] Please complete the f…" at bounding box center [891, 430] width 1030 height 722
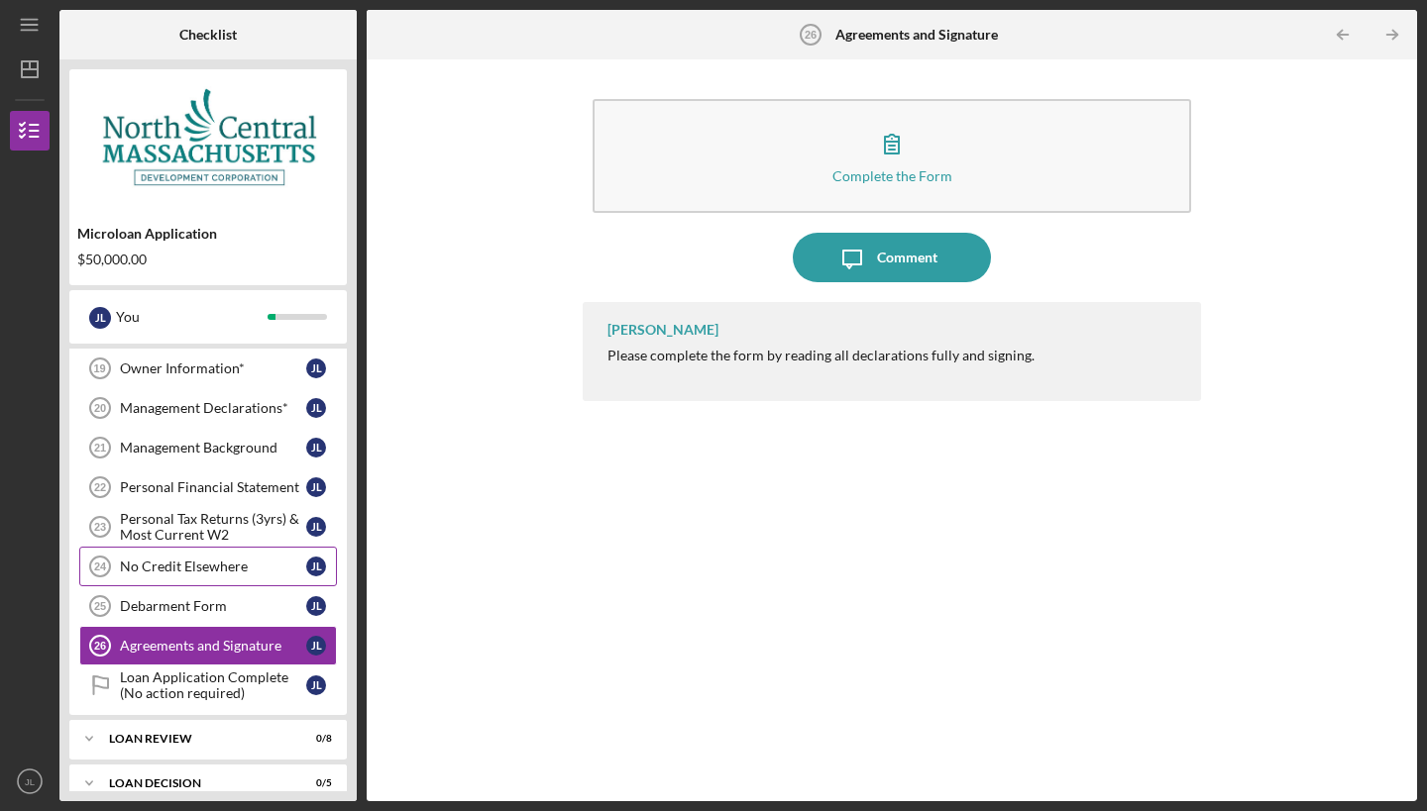
scroll to position [903, 0]
click at [191, 572] on div "No Credit Elsewhere" at bounding box center [213, 569] width 186 height 16
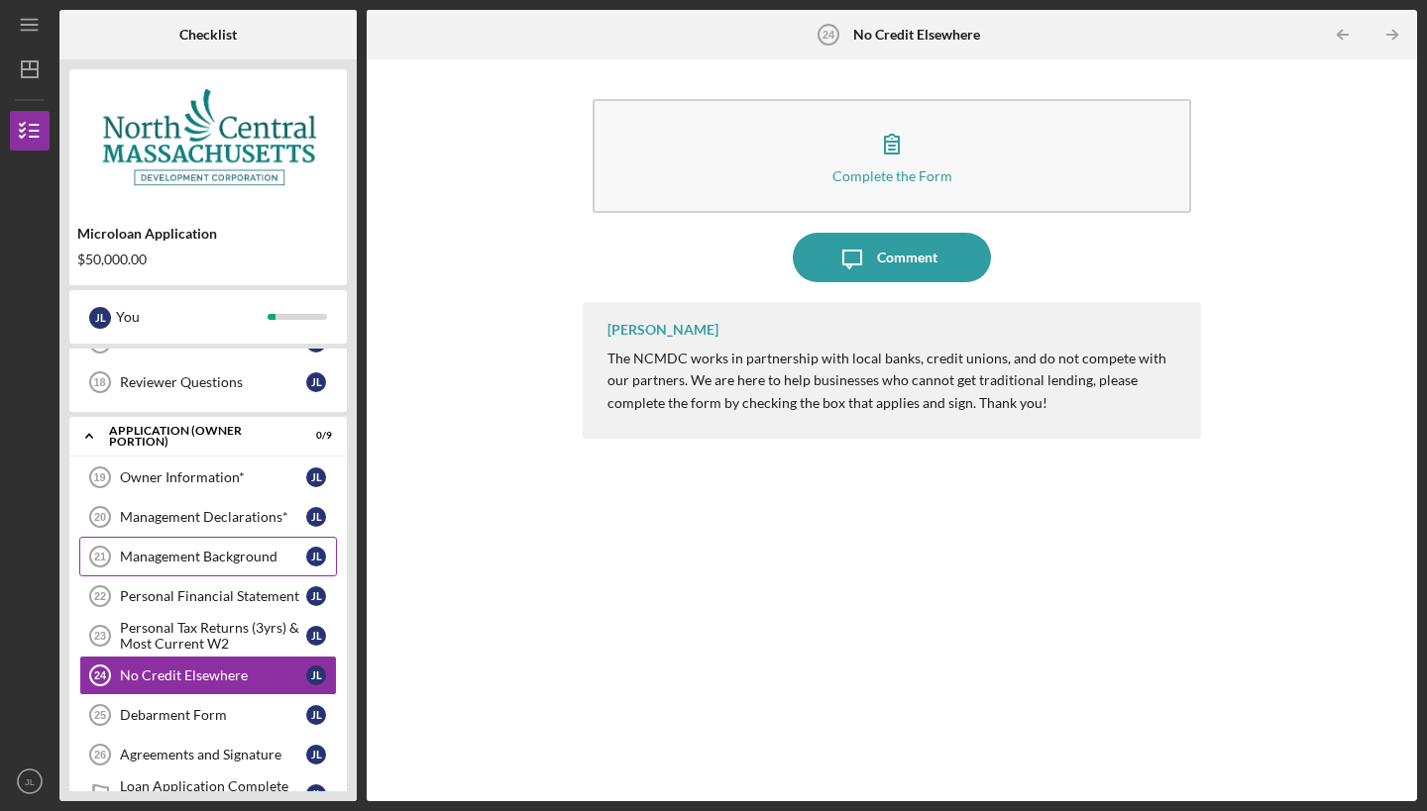
scroll to position [798, 0]
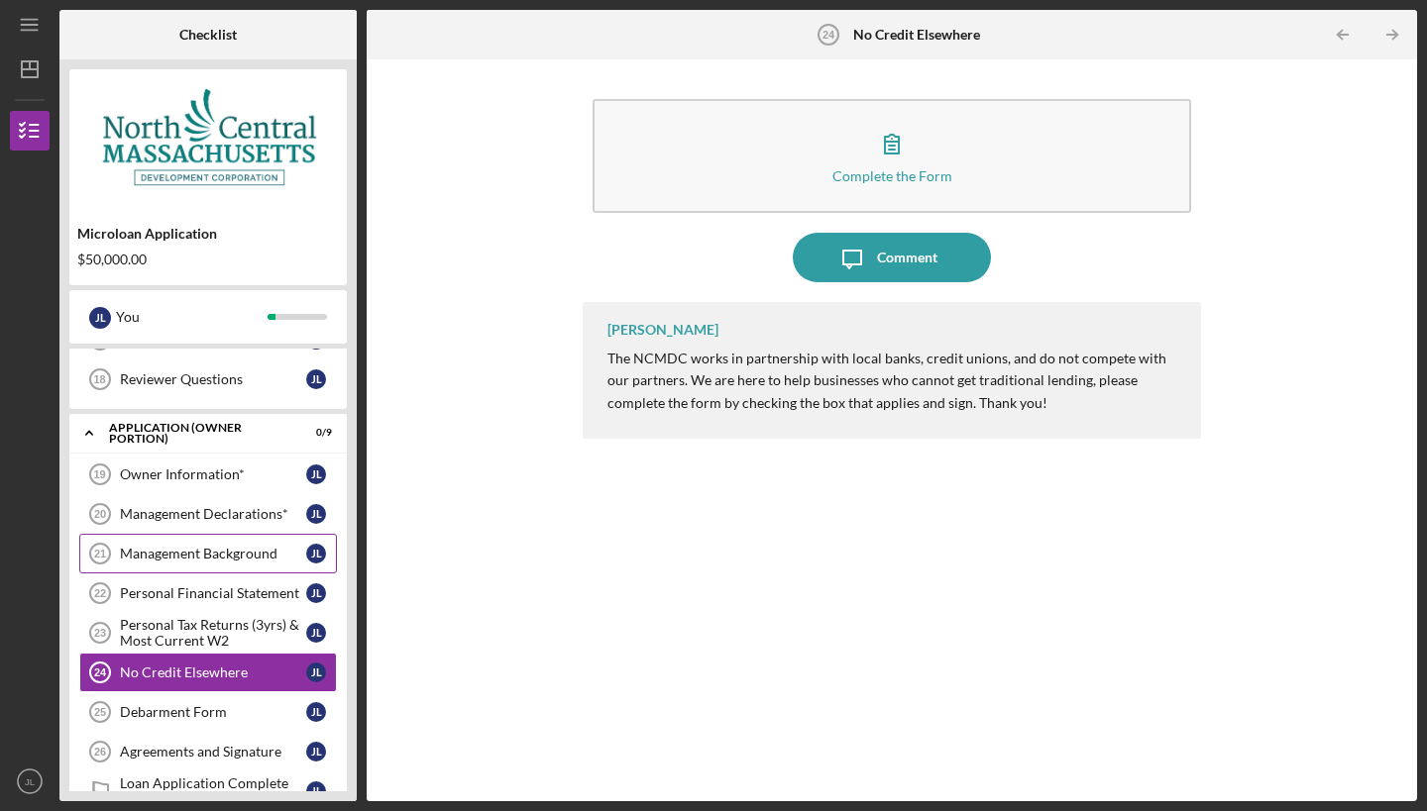
click at [189, 555] on div "Management Background" at bounding box center [213, 554] width 186 height 16
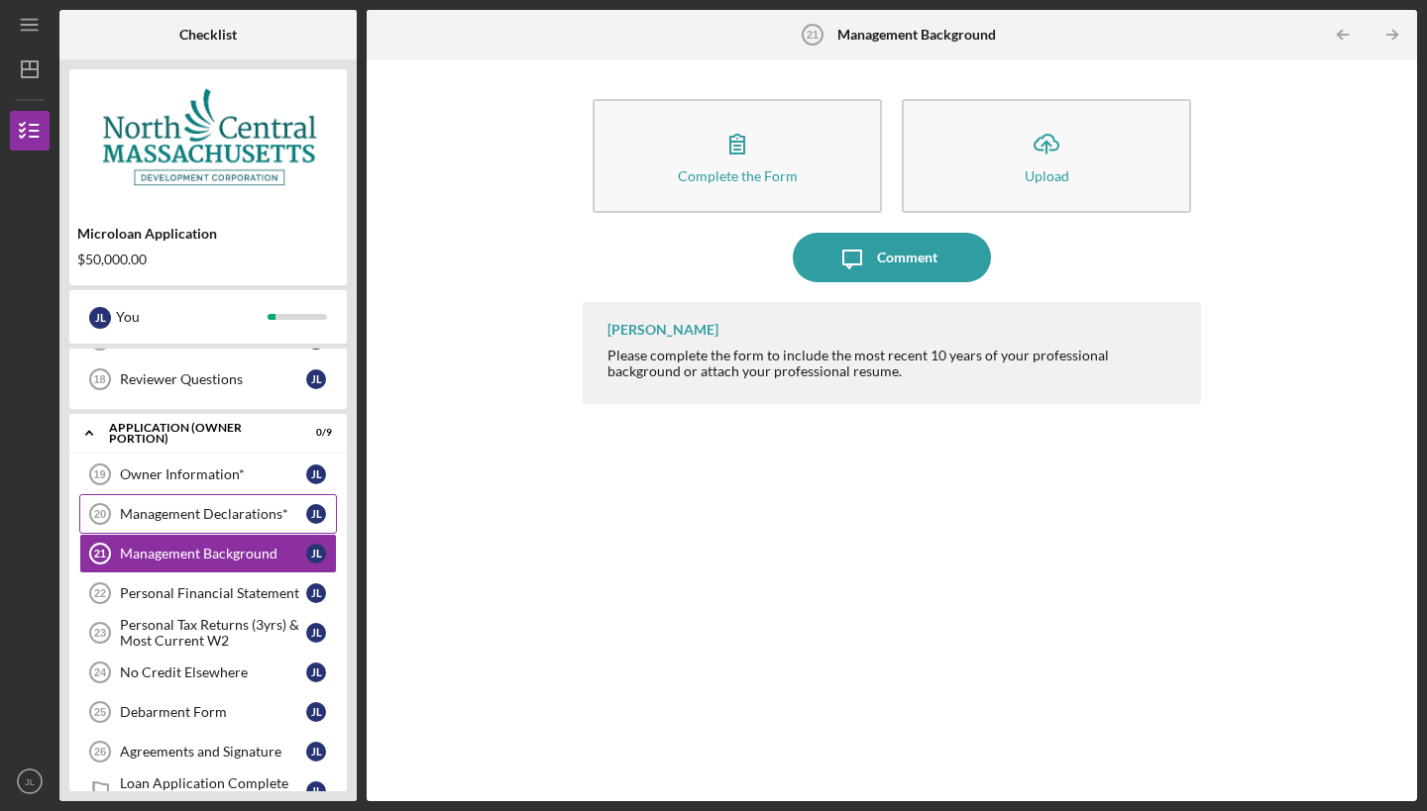
click at [191, 515] on div "Management Declarations*" at bounding box center [213, 514] width 186 height 16
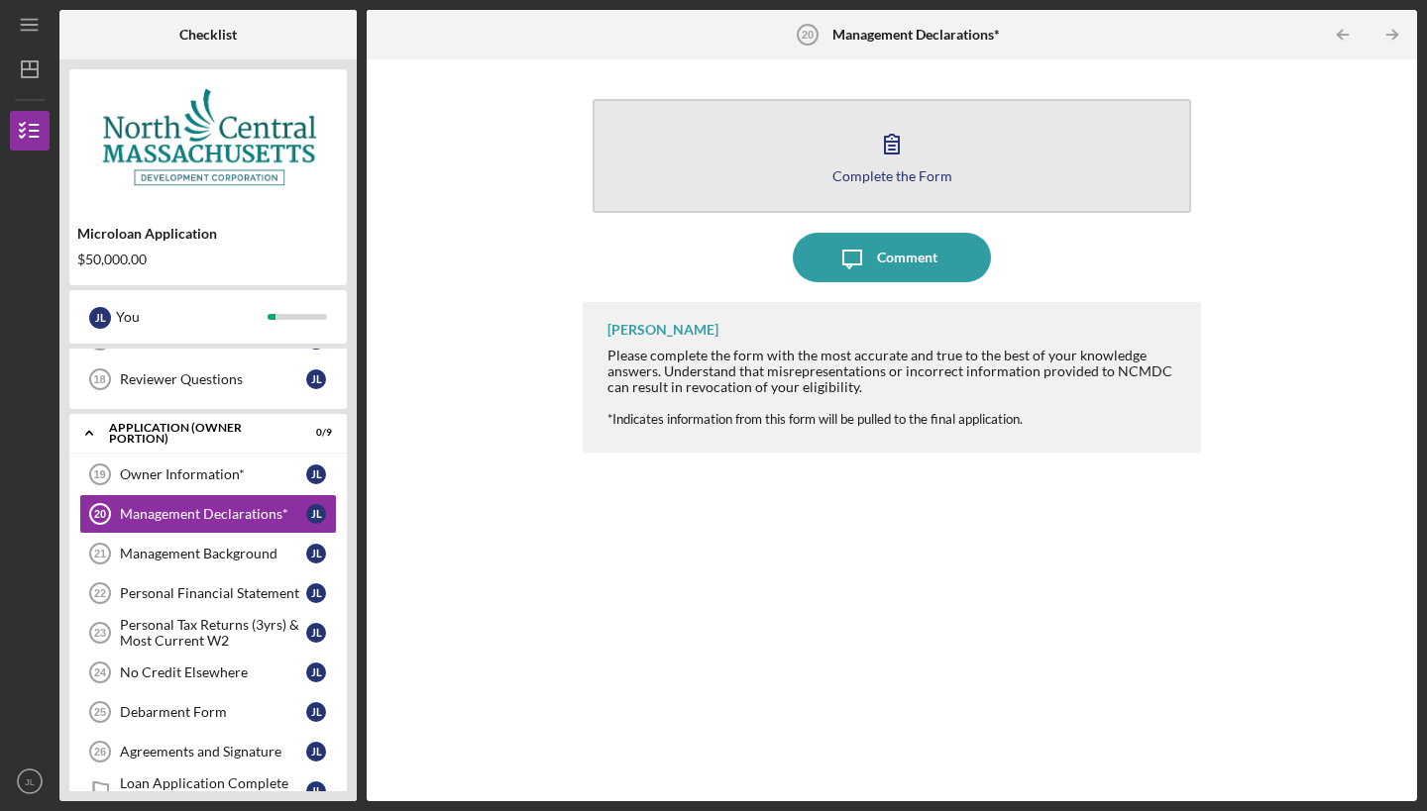
click at [862, 194] on button "Complete the Form Form" at bounding box center [891, 156] width 598 height 114
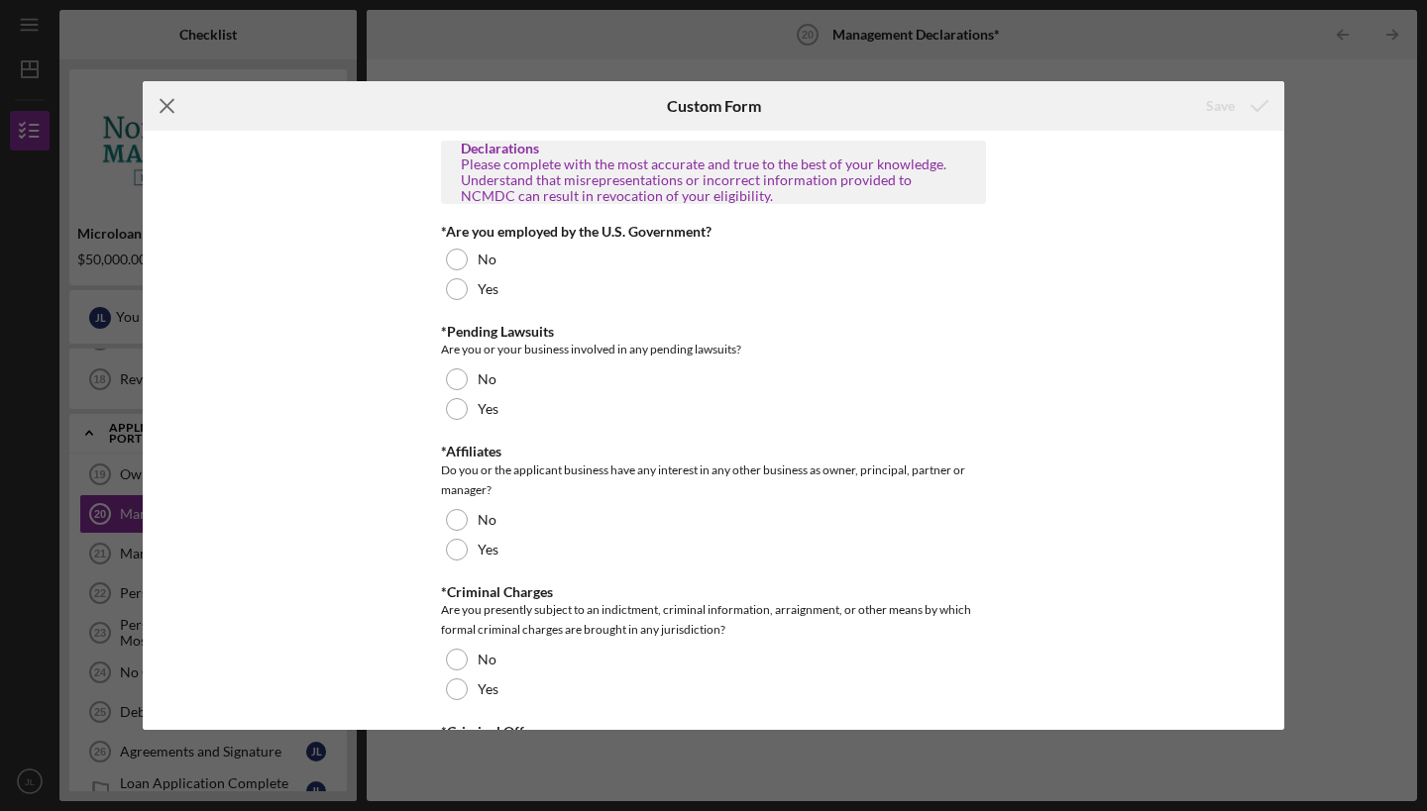
click at [168, 100] on icon "Icon/Menu Close" at bounding box center [168, 106] width 50 height 50
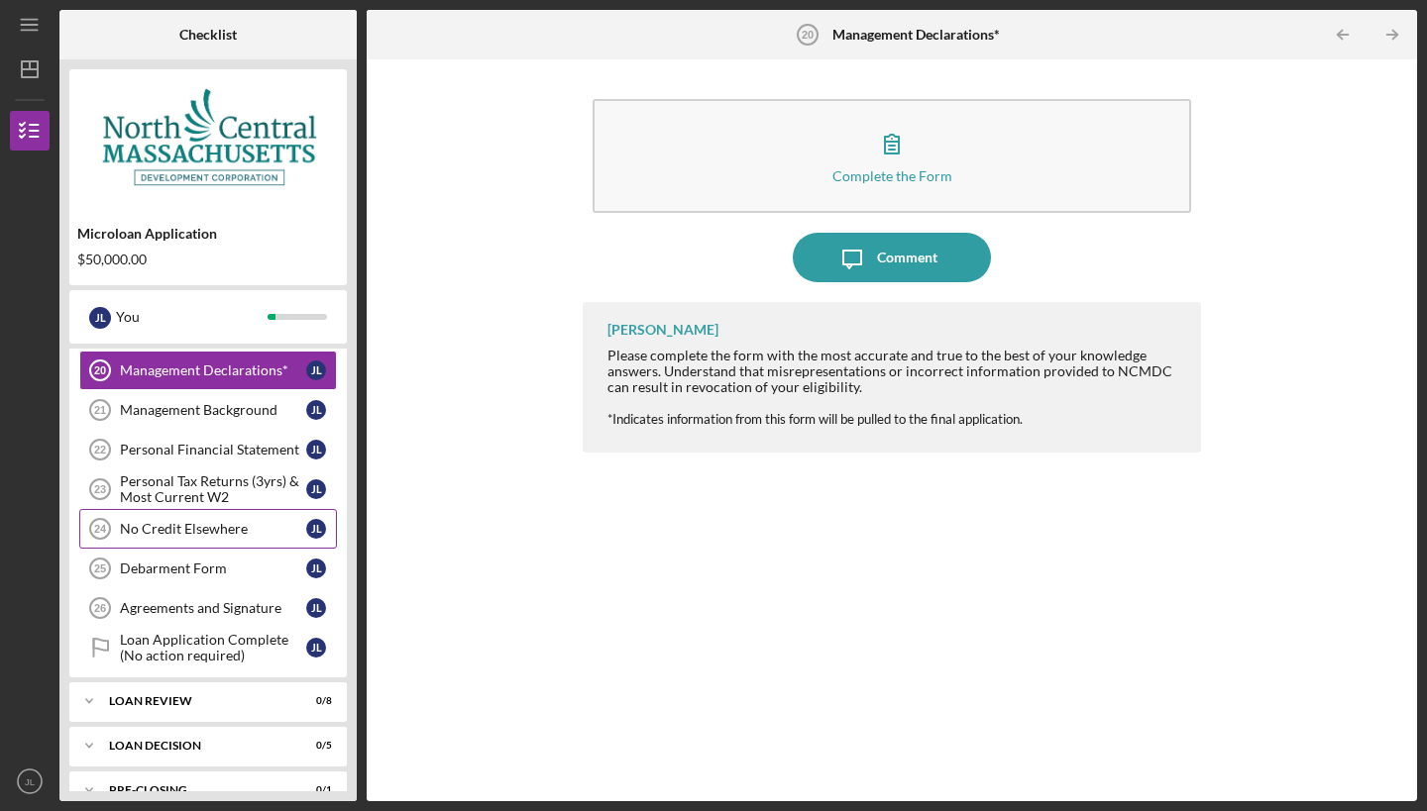
scroll to position [949, 0]
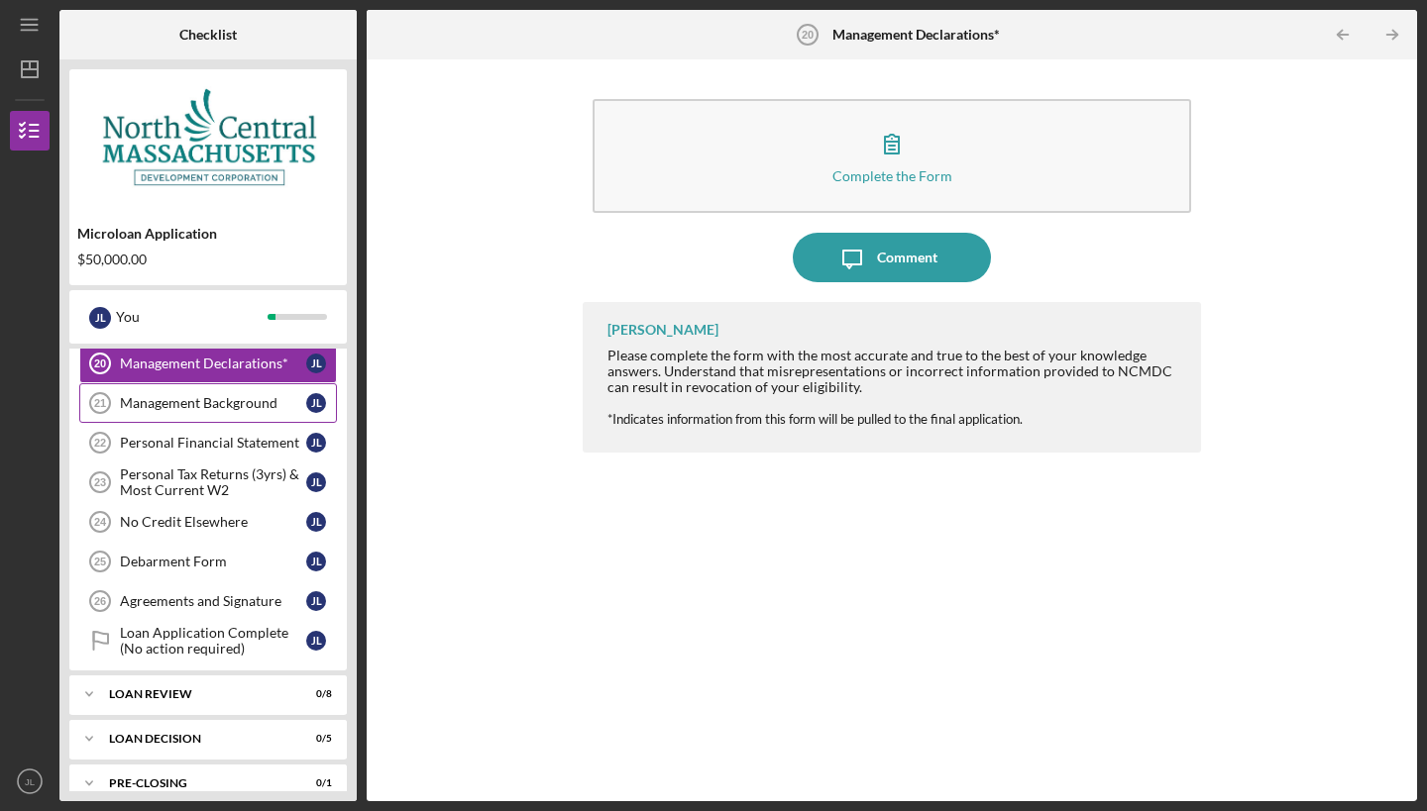
click at [198, 406] on div "Management Background" at bounding box center [213, 403] width 186 height 16
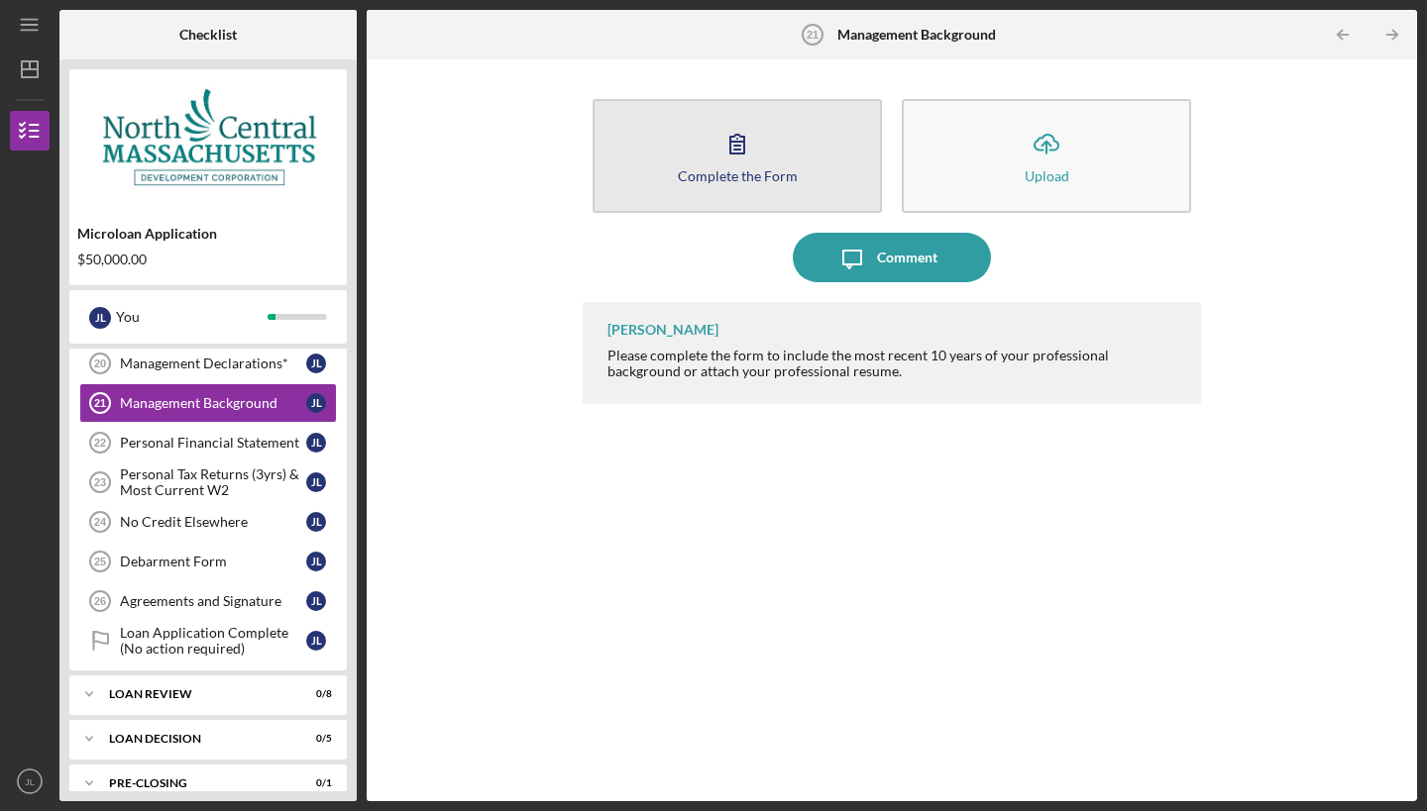
click at [700, 177] on div "Complete the Form" at bounding box center [738, 175] width 120 height 15
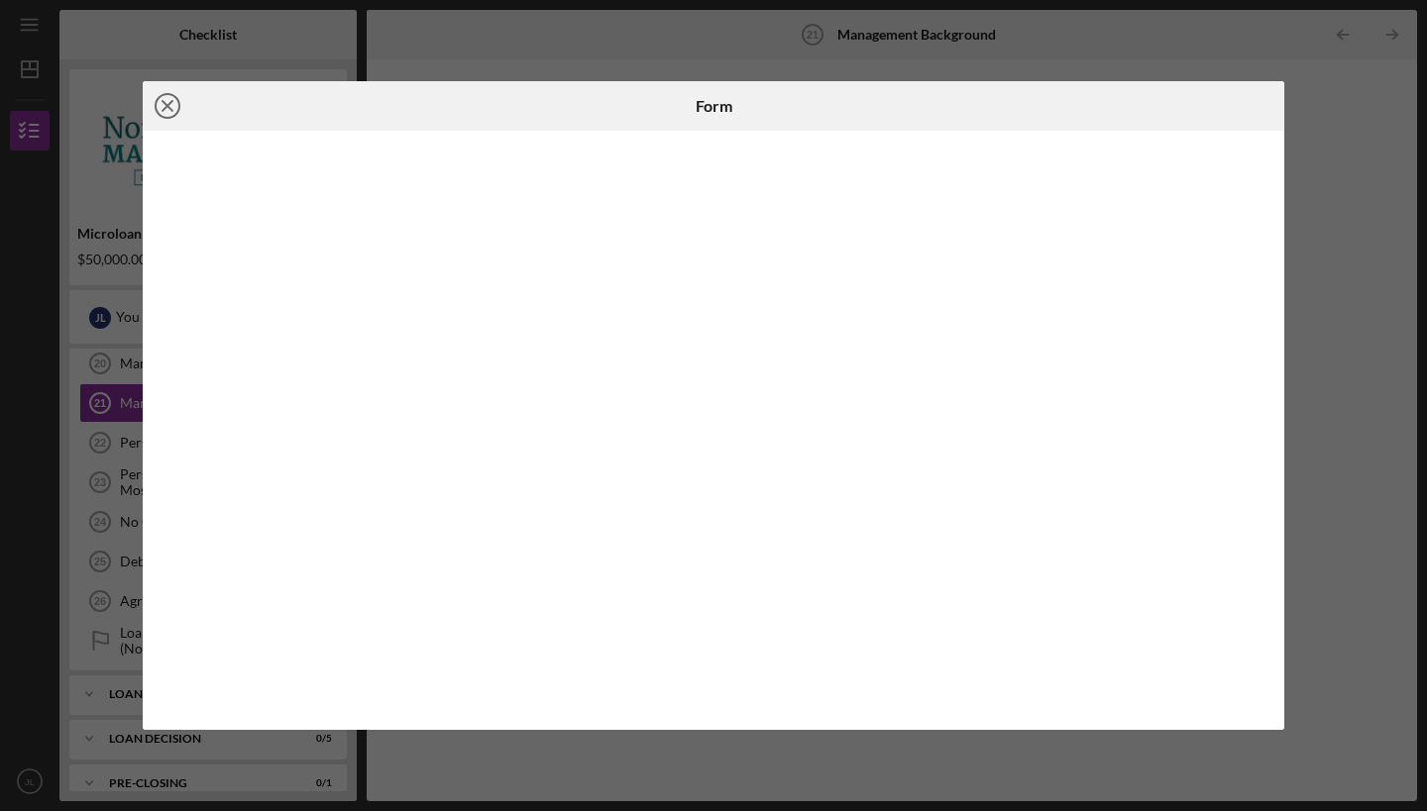
click at [172, 109] on icon "Icon/Close" at bounding box center [168, 106] width 50 height 50
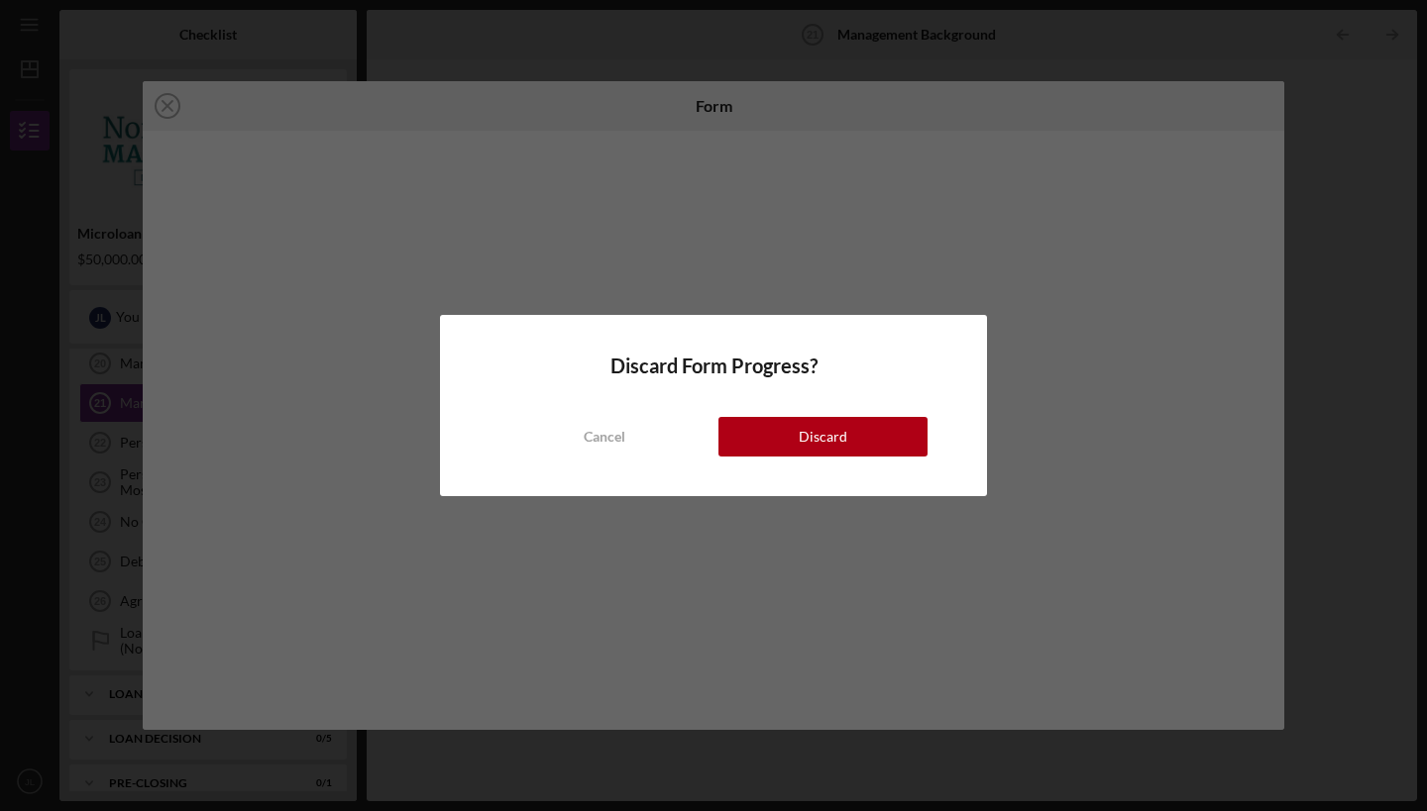
click at [714, 425] on div "Cancel Discard" at bounding box center [713, 416] width 428 height 79
click at [733, 448] on button "Discard" at bounding box center [822, 437] width 209 height 40
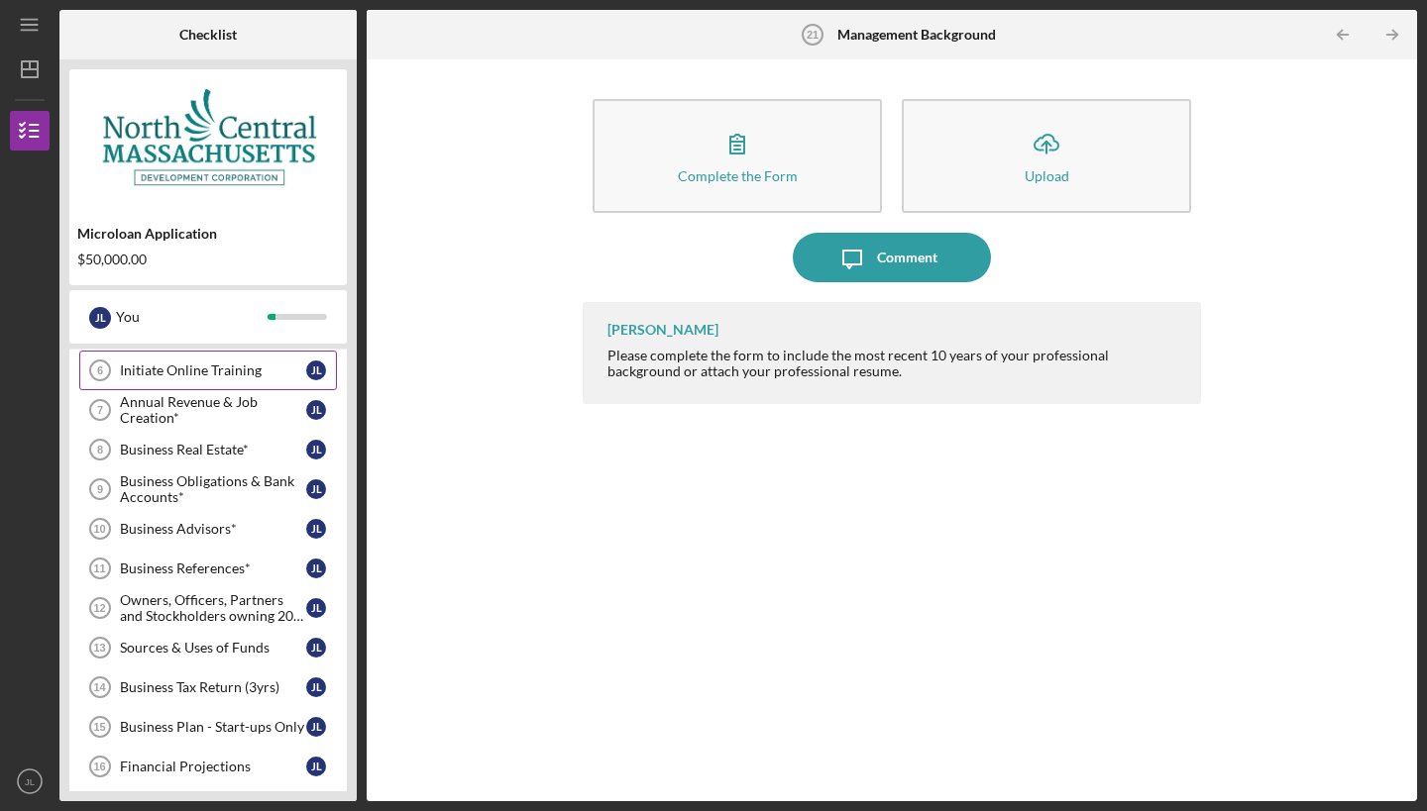
scroll to position [334, 0]
click at [185, 419] on div "Annual Revenue & Job Creation*" at bounding box center [213, 408] width 186 height 32
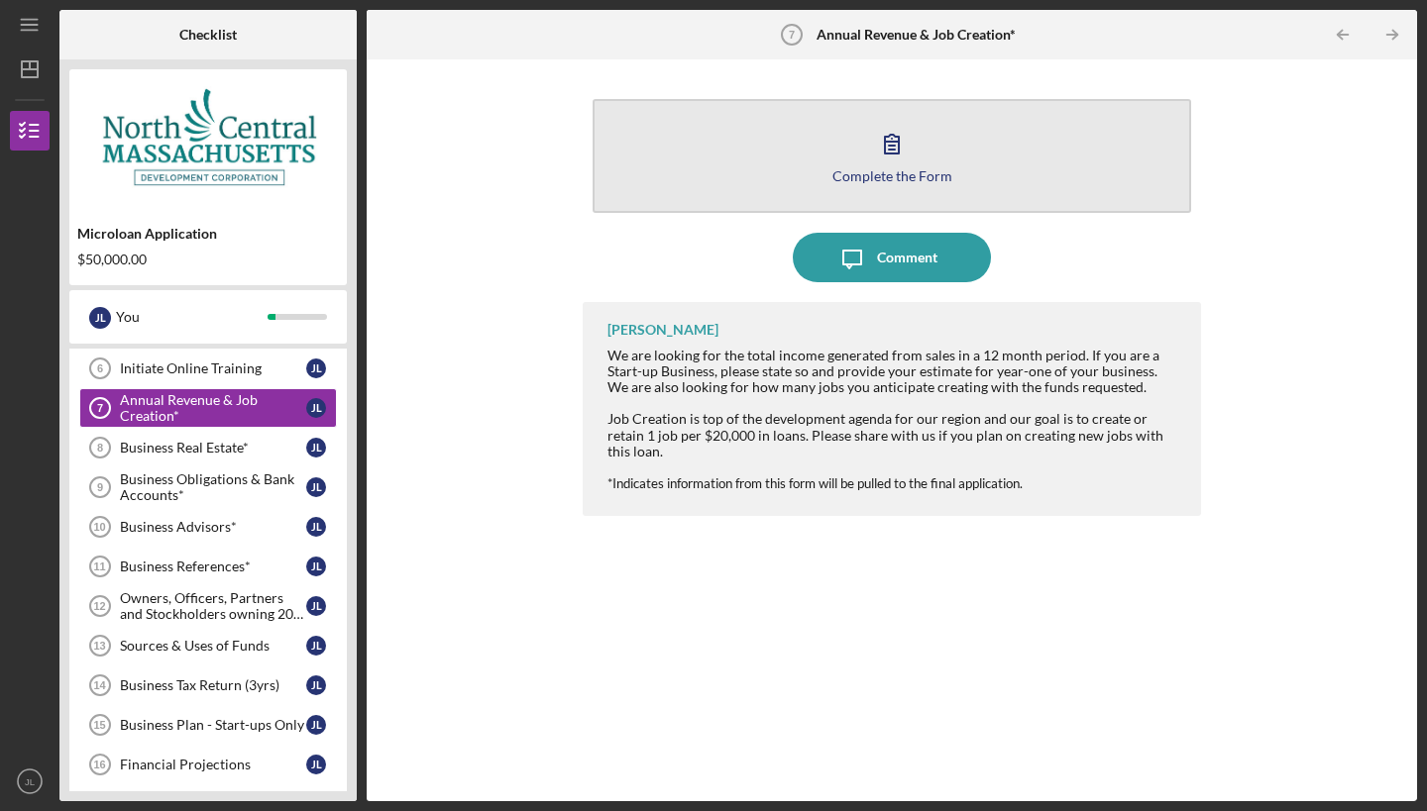
click at [768, 154] on button "Complete the Form Form" at bounding box center [891, 156] width 598 height 114
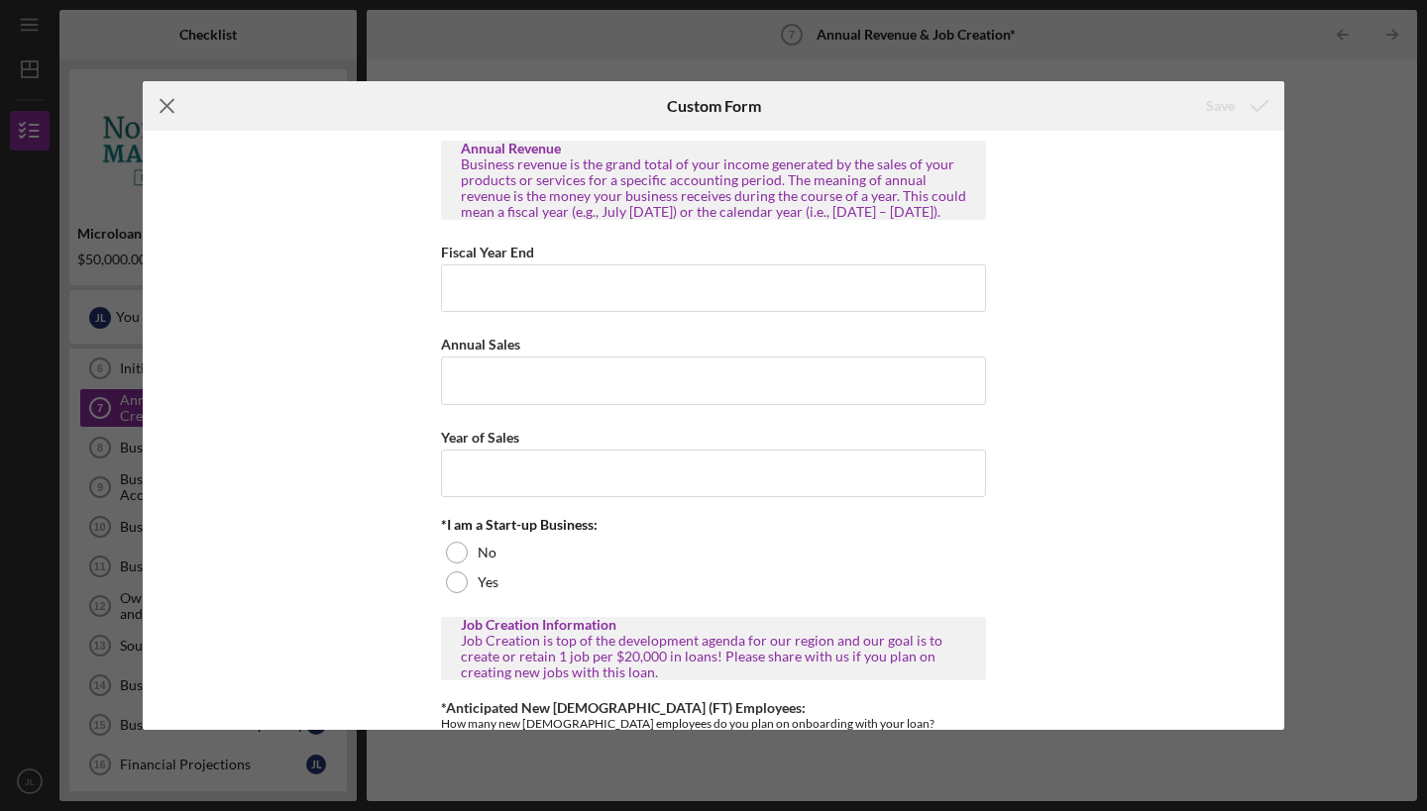
click at [166, 88] on icon "Icon/Menu Close" at bounding box center [168, 106] width 50 height 50
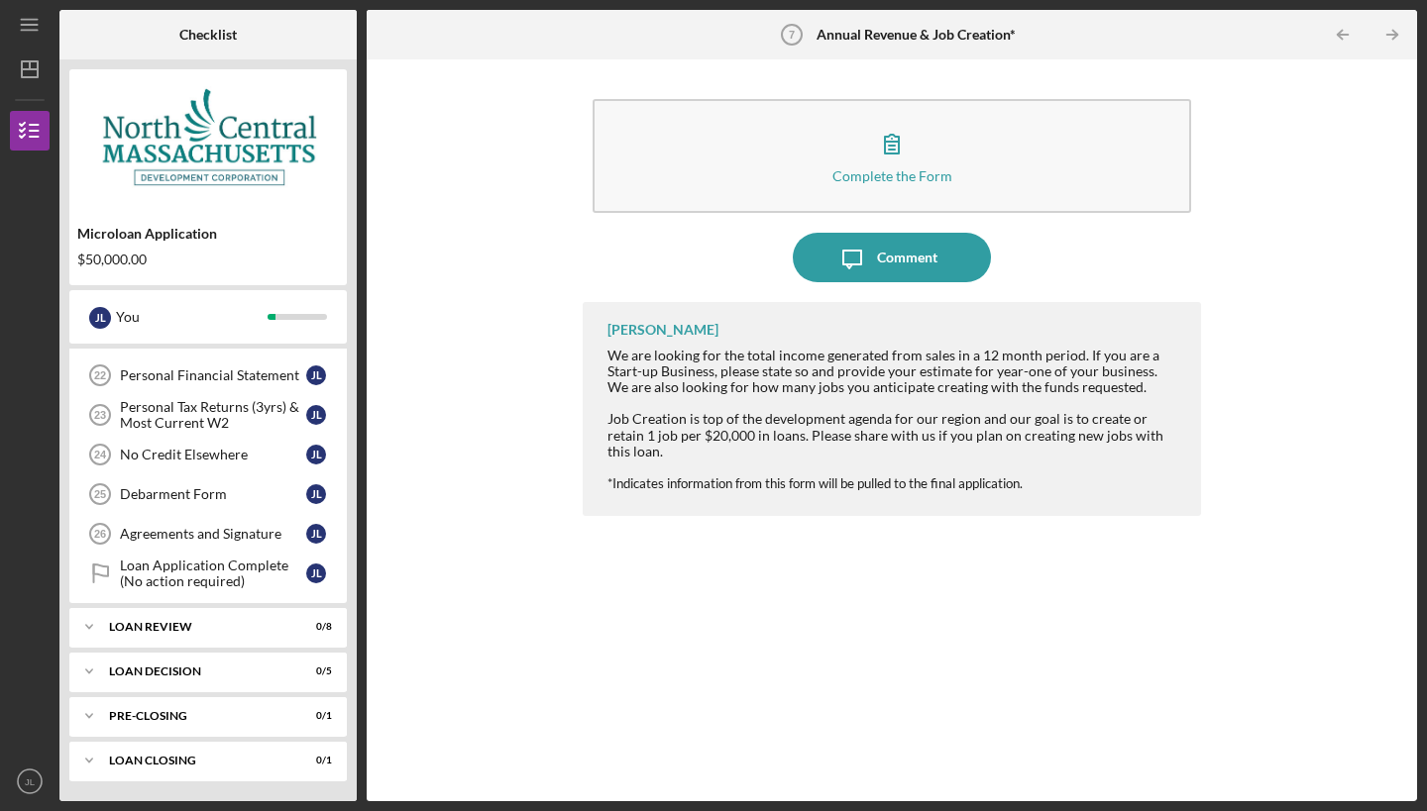
scroll to position [1016, 0]
